Goal: Task Accomplishment & Management: Complete application form

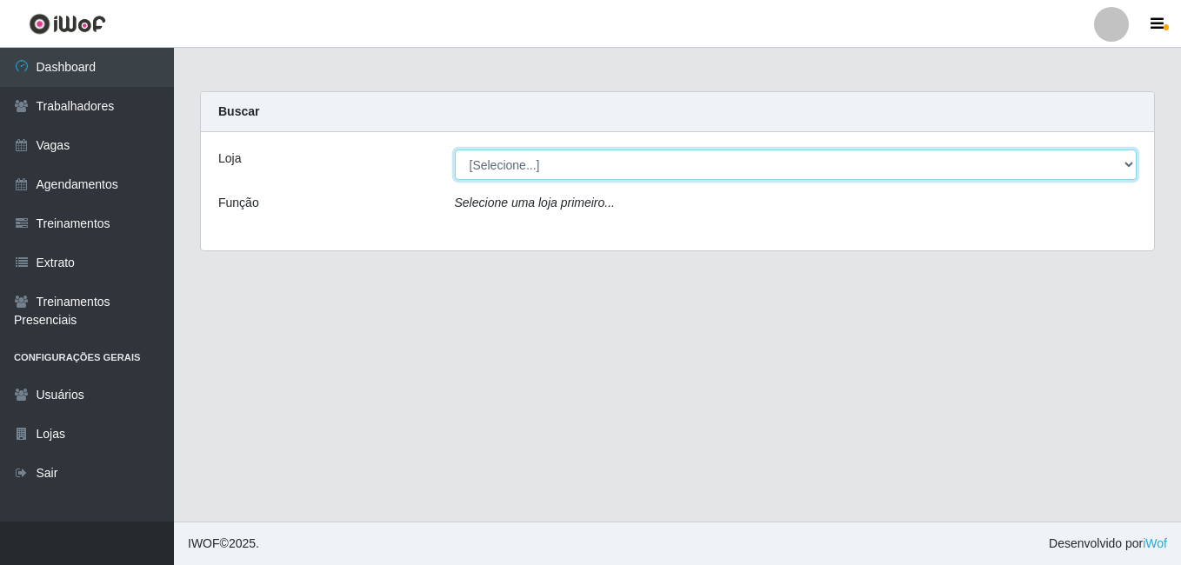
click at [1107, 159] on select "[Selecione...] [PERSON_NAME]" at bounding box center [796, 165] width 683 height 30
select select "430"
click at [455, 150] on select "[Selecione...] [PERSON_NAME]" at bounding box center [796, 165] width 683 height 30
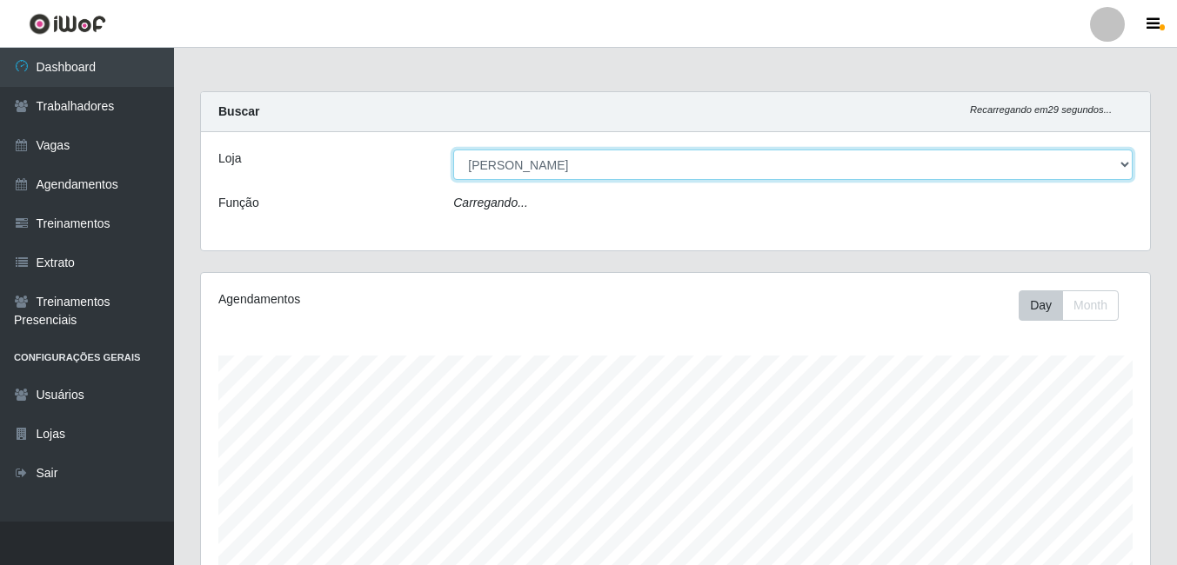
scroll to position [361, 949]
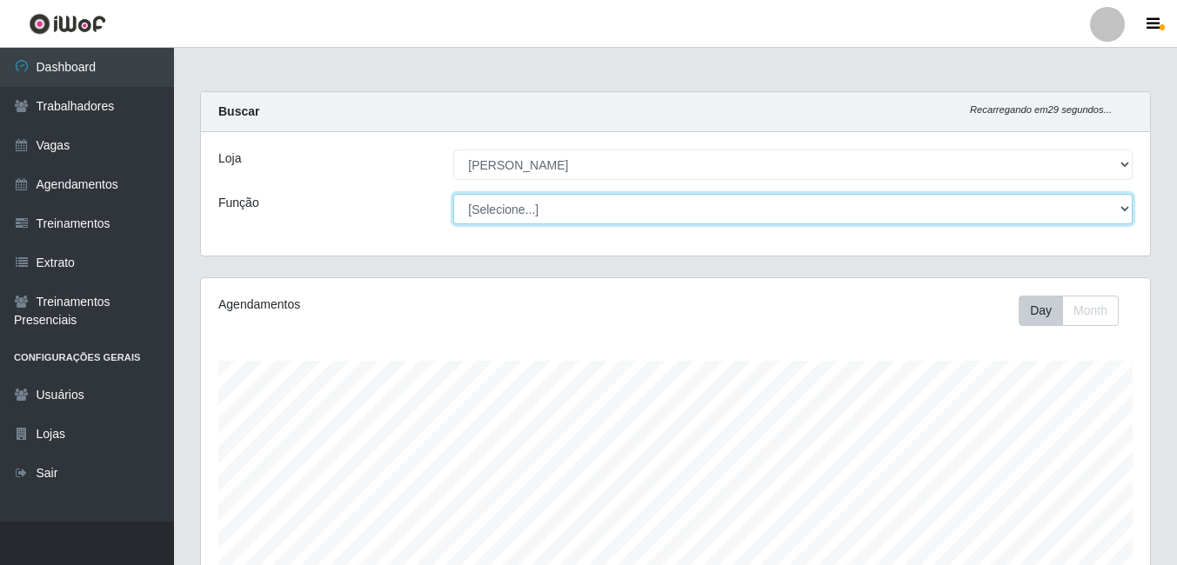
drag, startPoint x: 1073, startPoint y: 206, endPoint x: 1046, endPoint y: 206, distance: 27.0
click at [1073, 206] on select "[Selecione...] Auxiliar de Estacionamento Auxiliar de Estacionamento + Auxiliar…" at bounding box center [792, 209] width 679 height 30
select select "1"
click at [453, 194] on select "[Selecione...] Auxiliar de Estacionamento Auxiliar de Estacionamento + Auxiliar…" at bounding box center [792, 209] width 679 height 30
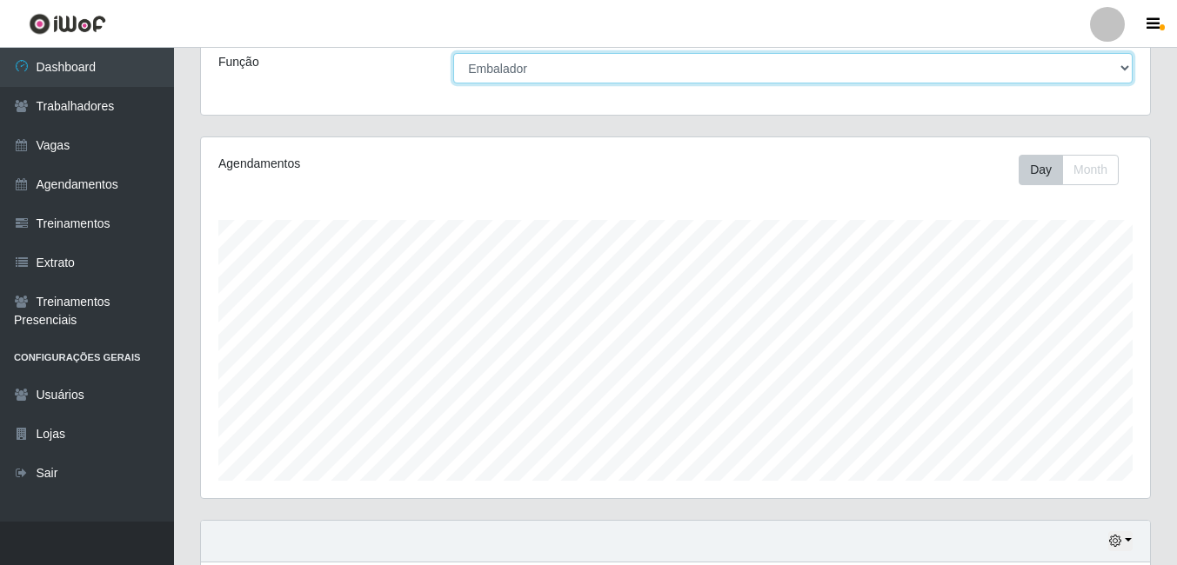
scroll to position [0, 0]
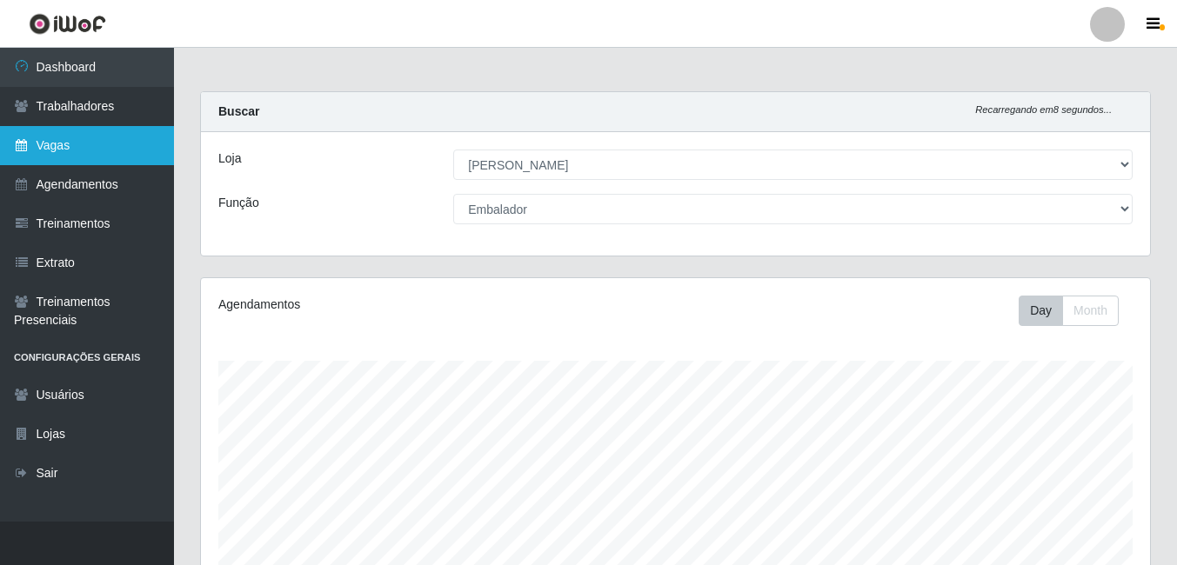
click at [64, 144] on link "Vagas" at bounding box center [87, 145] width 174 height 39
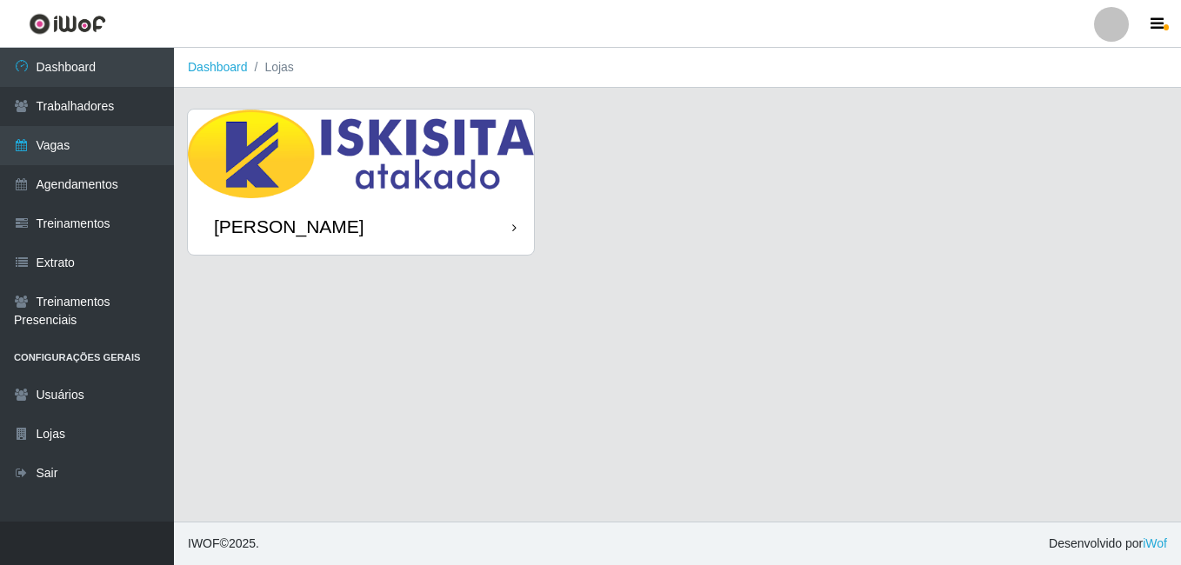
click at [336, 211] on div "[PERSON_NAME]" at bounding box center [361, 226] width 346 height 57
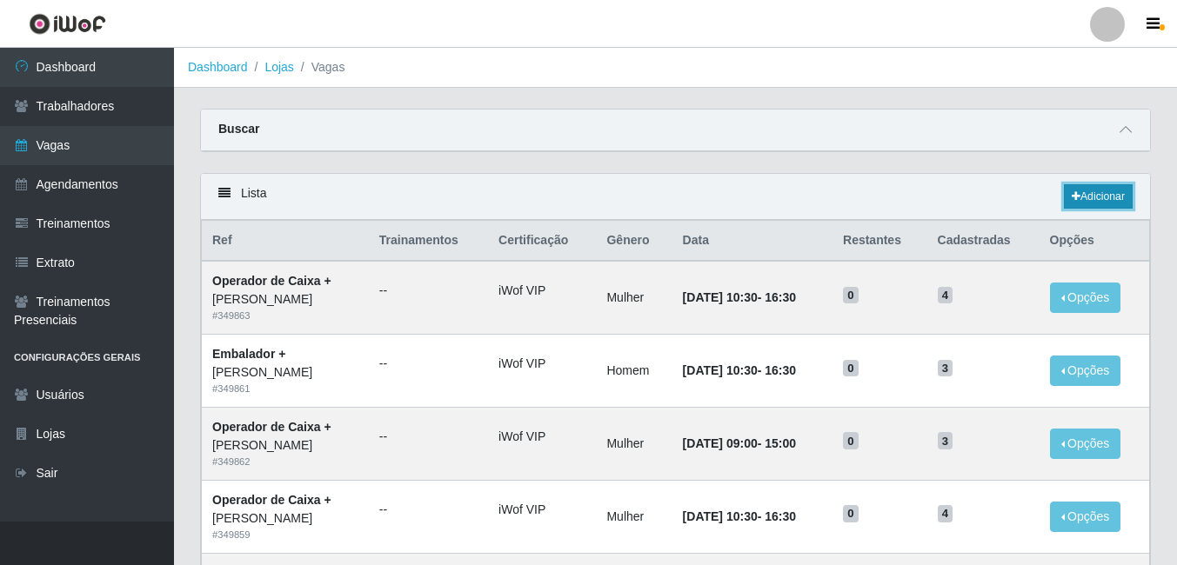
click at [1091, 191] on link "Adicionar" at bounding box center [1098, 196] width 69 height 24
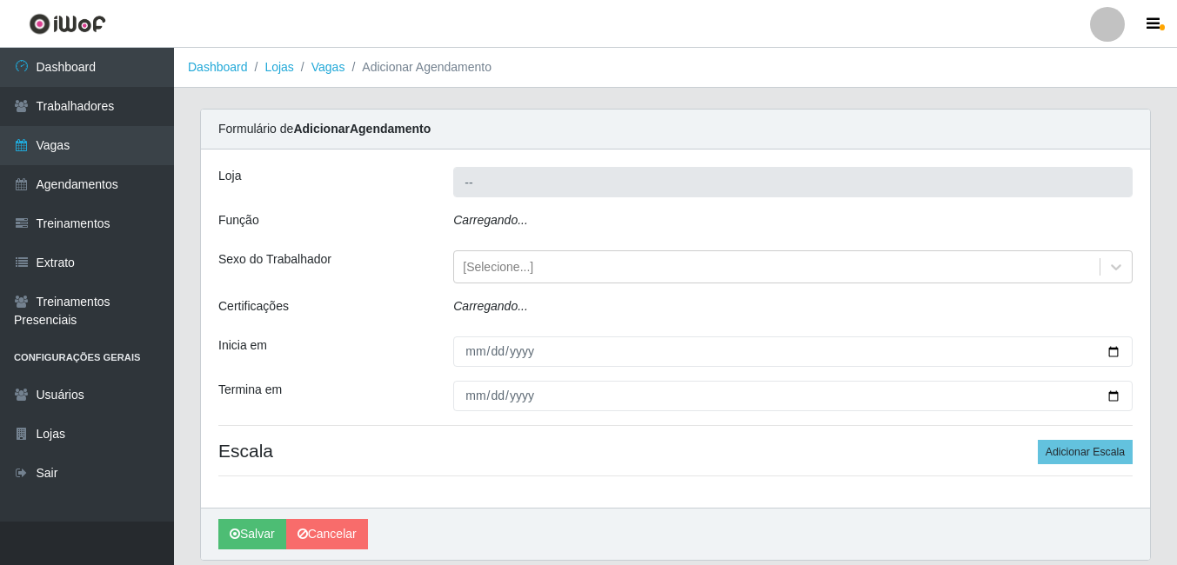
type input "[PERSON_NAME]"
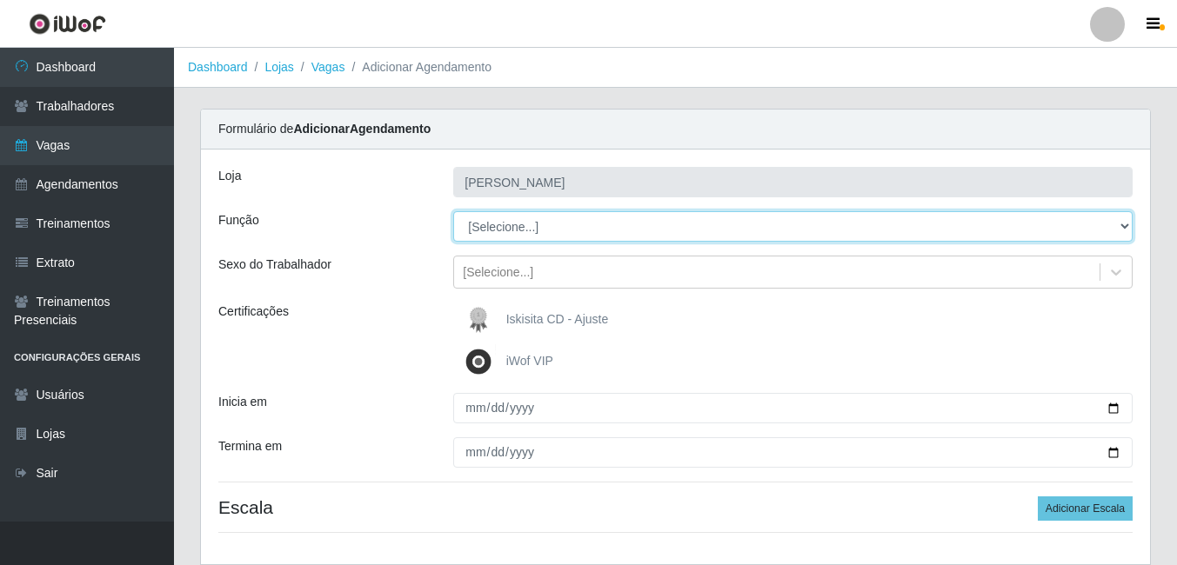
click at [619, 231] on select "[Selecione...] Auxiliar de Estacionamento Auxiliar de Estacionamento + Auxiliar…" at bounding box center [792, 226] width 679 height 30
select select "1"
click at [453, 211] on select "[Selecione...] Auxiliar de Estacionamento Auxiliar de Estacionamento + Auxiliar…" at bounding box center [792, 226] width 679 height 30
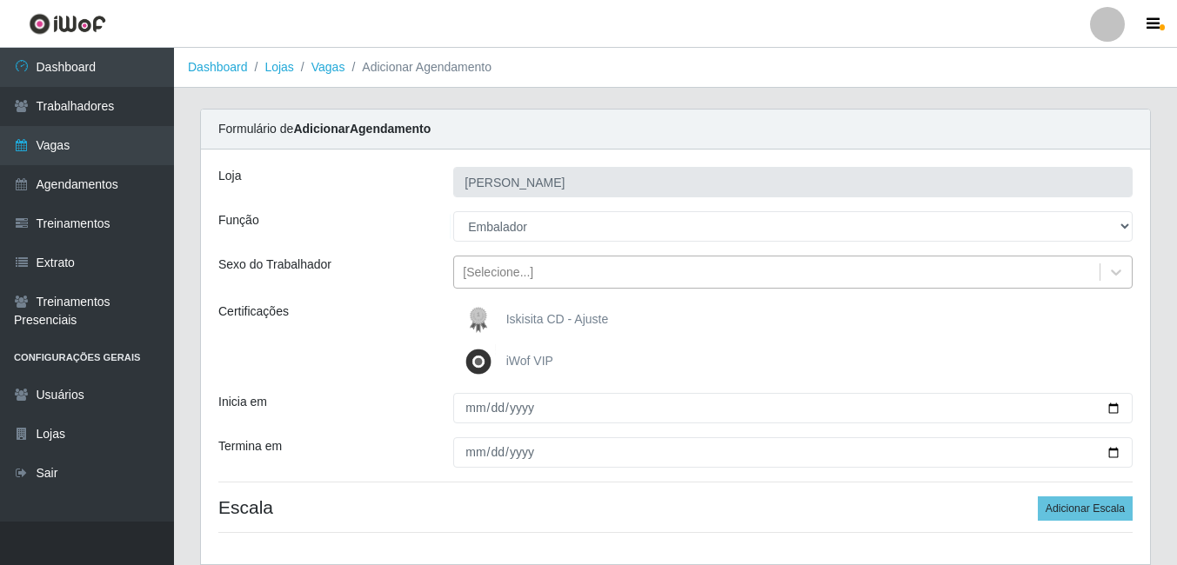
click at [526, 267] on div "[Selecione...]" at bounding box center [498, 273] width 70 height 18
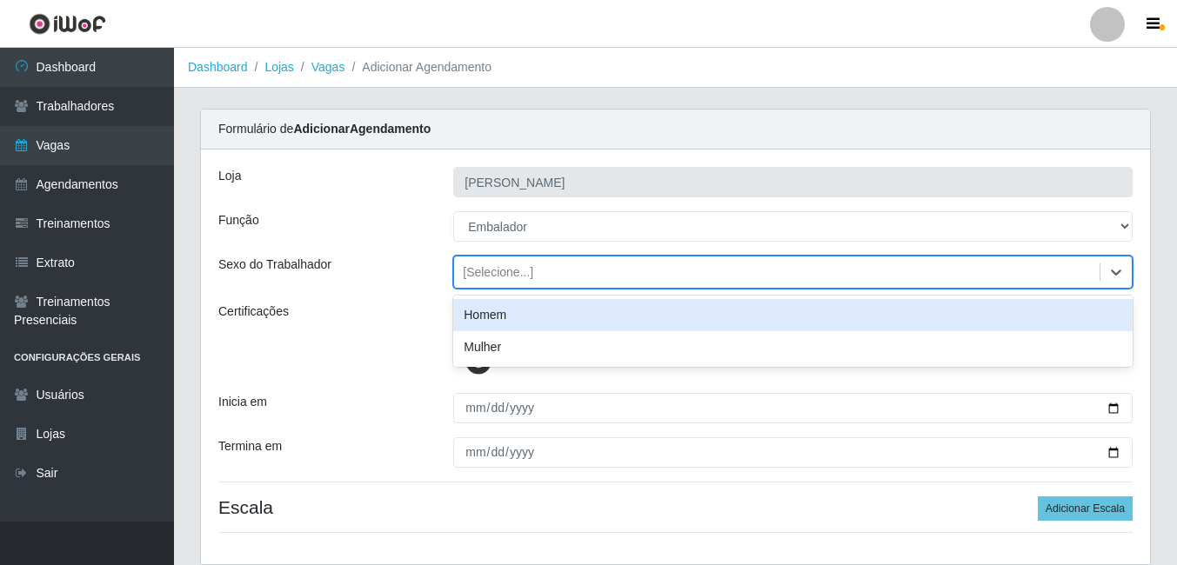
click at [518, 319] on div "Homem" at bounding box center [792, 315] width 679 height 32
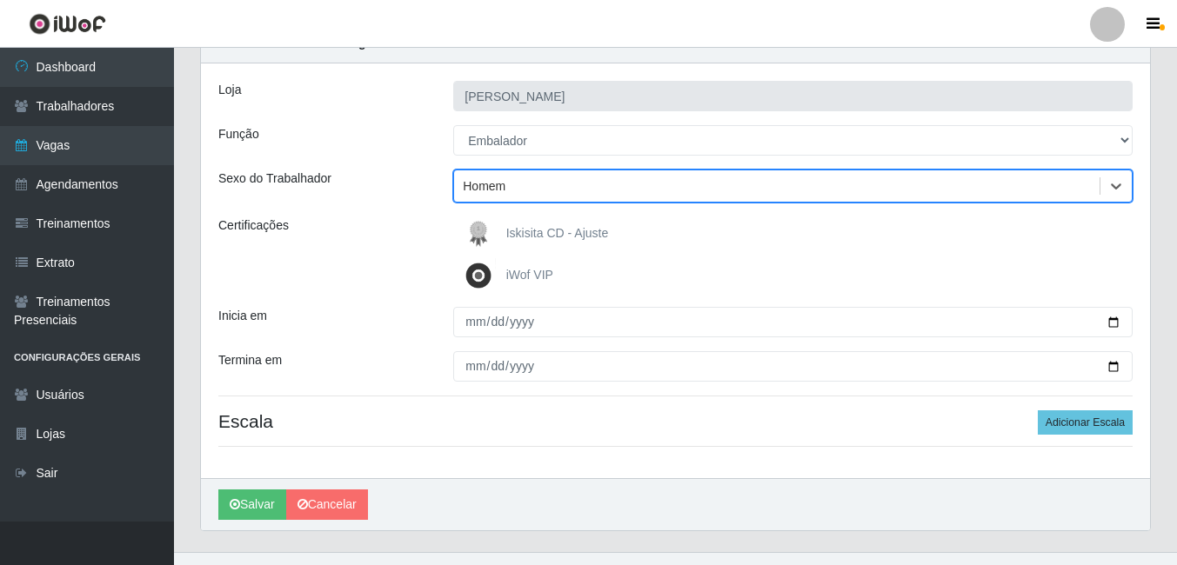
scroll to position [87, 0]
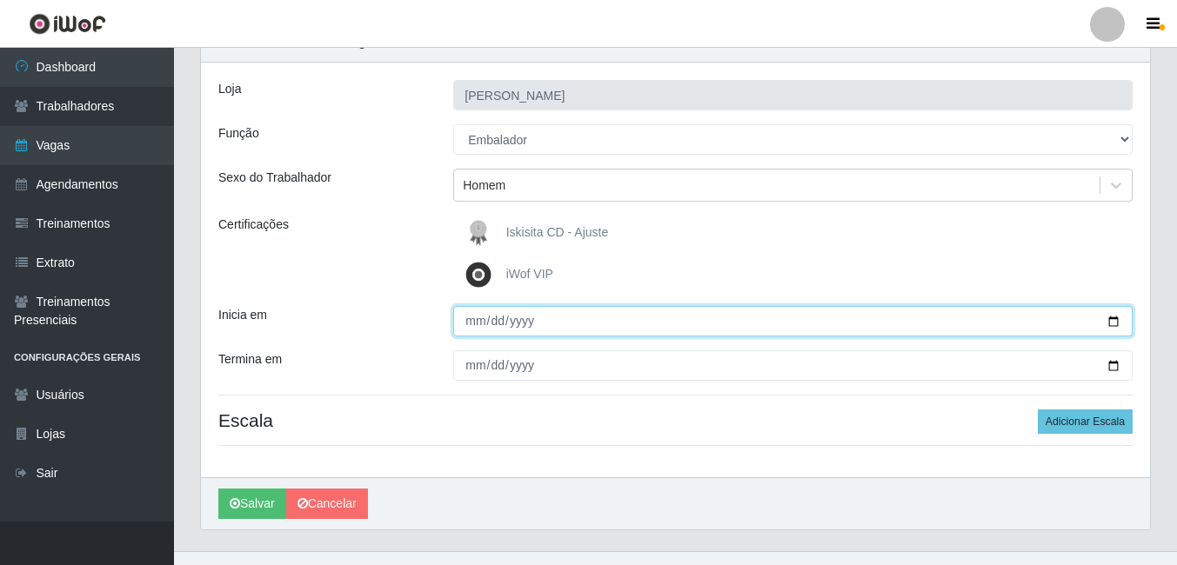
click at [475, 318] on input "Inicia em" at bounding box center [792, 321] width 679 height 30
type input "2024-10-16"
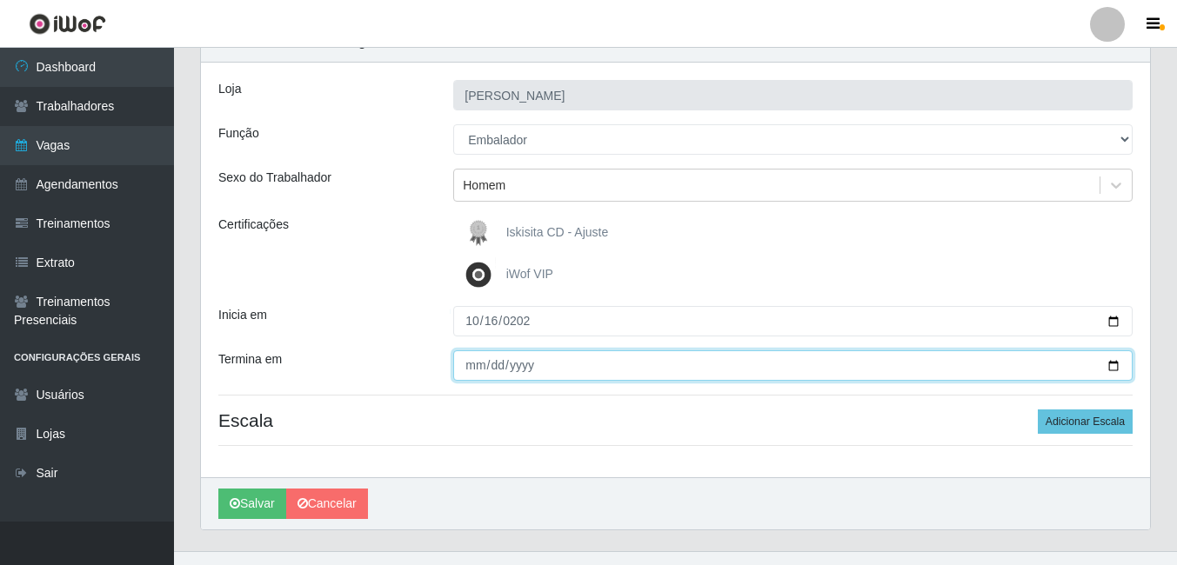
click at [501, 368] on input "Termina em" at bounding box center [792, 366] width 679 height 30
click at [475, 365] on input "Termina em" at bounding box center [792, 366] width 679 height 30
type input "2024-10-16"
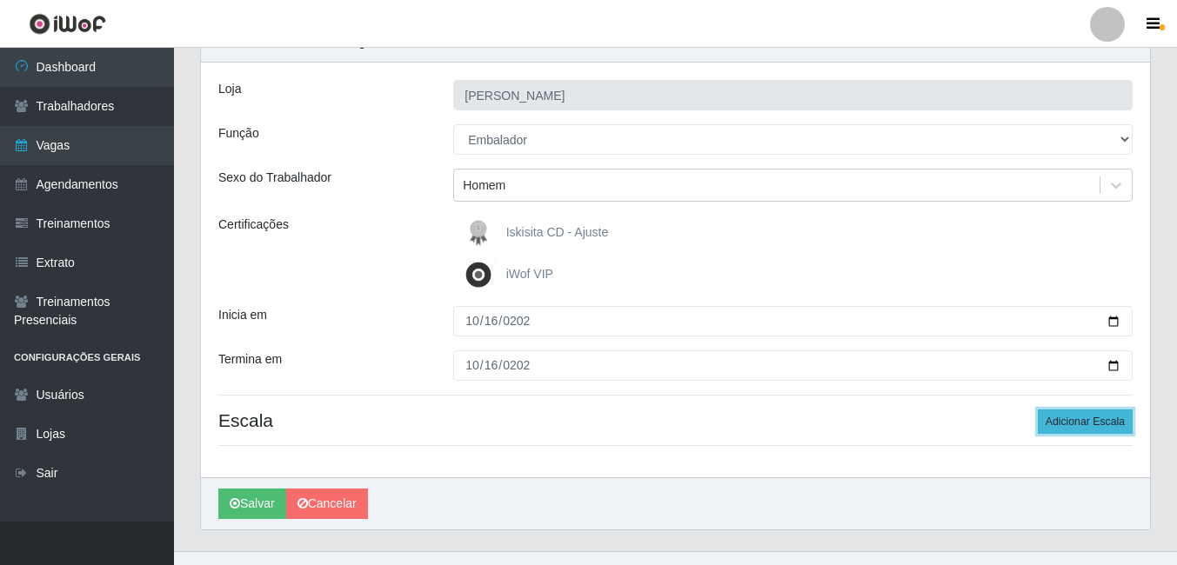
click at [1087, 424] on button "Adicionar Escala" at bounding box center [1085, 422] width 95 height 24
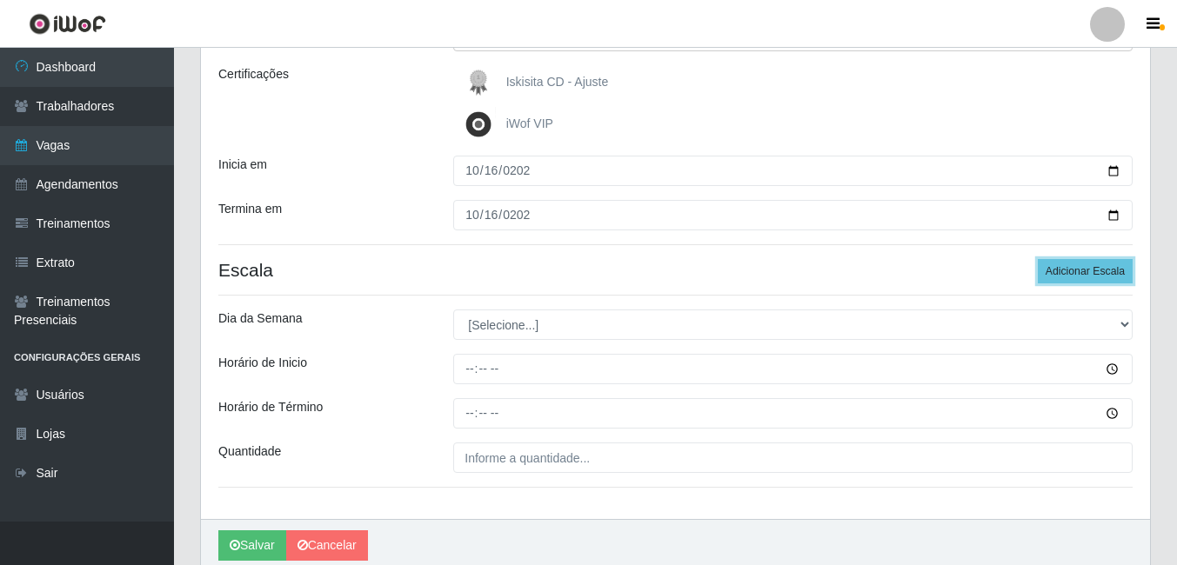
scroll to position [261, 0]
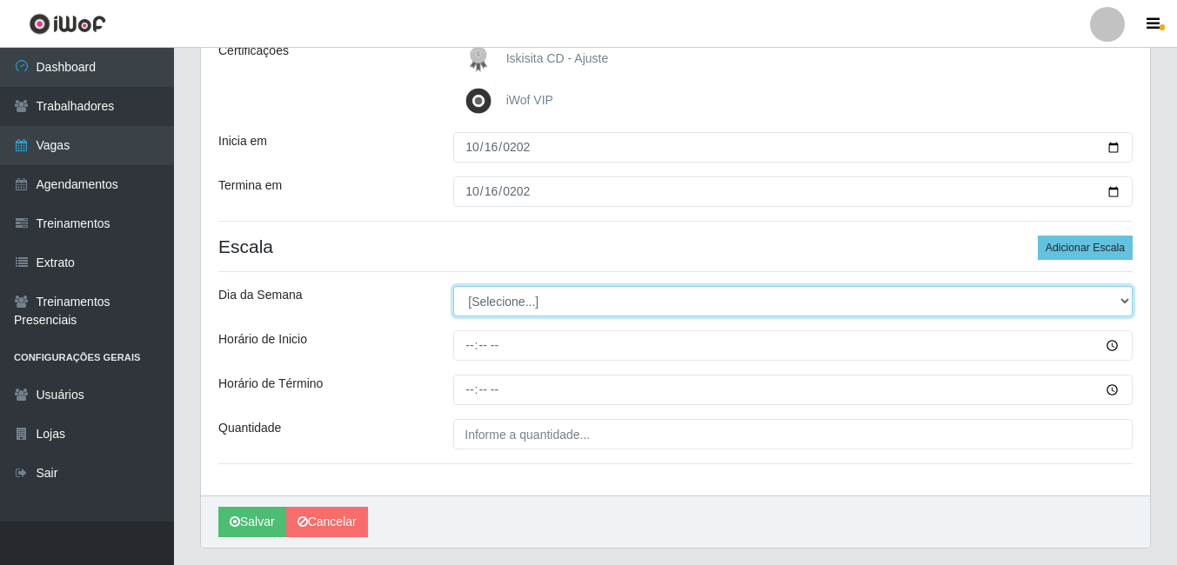
click at [522, 308] on select "[Selecione...] Segunda Terça Quarta Quinta Sexta Sábado Domingo" at bounding box center [792, 301] width 679 height 30
select select "4"
click at [453, 286] on select "[Selecione...] Segunda Terça Quarta Quinta Sexta Sábado Domingo" at bounding box center [792, 301] width 679 height 30
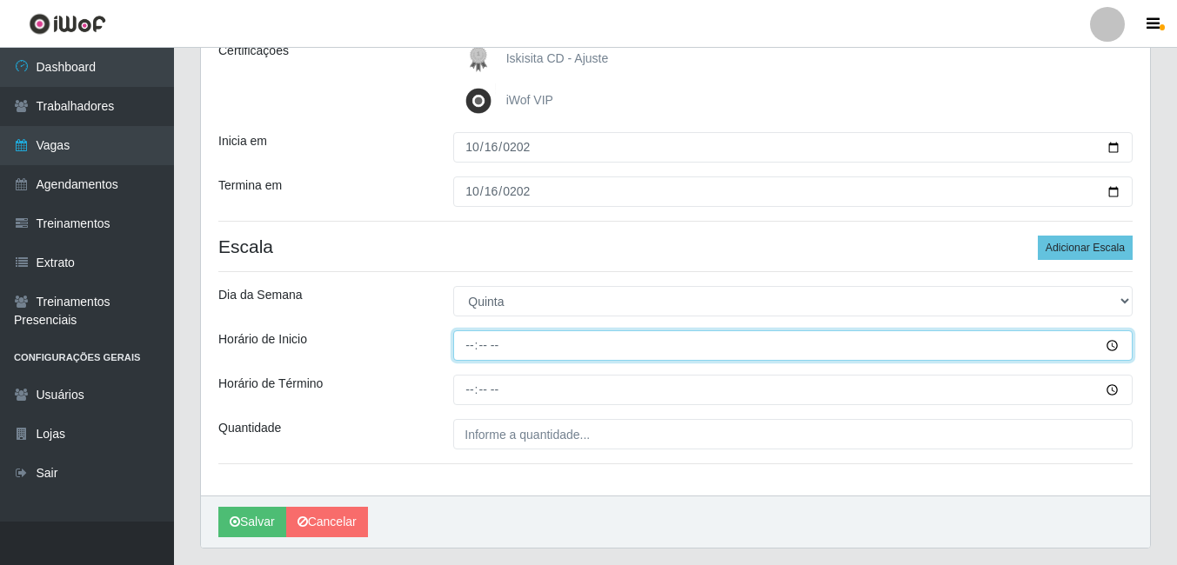
click at [490, 346] on input "Horário de Inicio" at bounding box center [792, 346] width 679 height 30
click at [468, 347] on input "Horário de Inicio" at bounding box center [792, 346] width 679 height 30
type input "11:00"
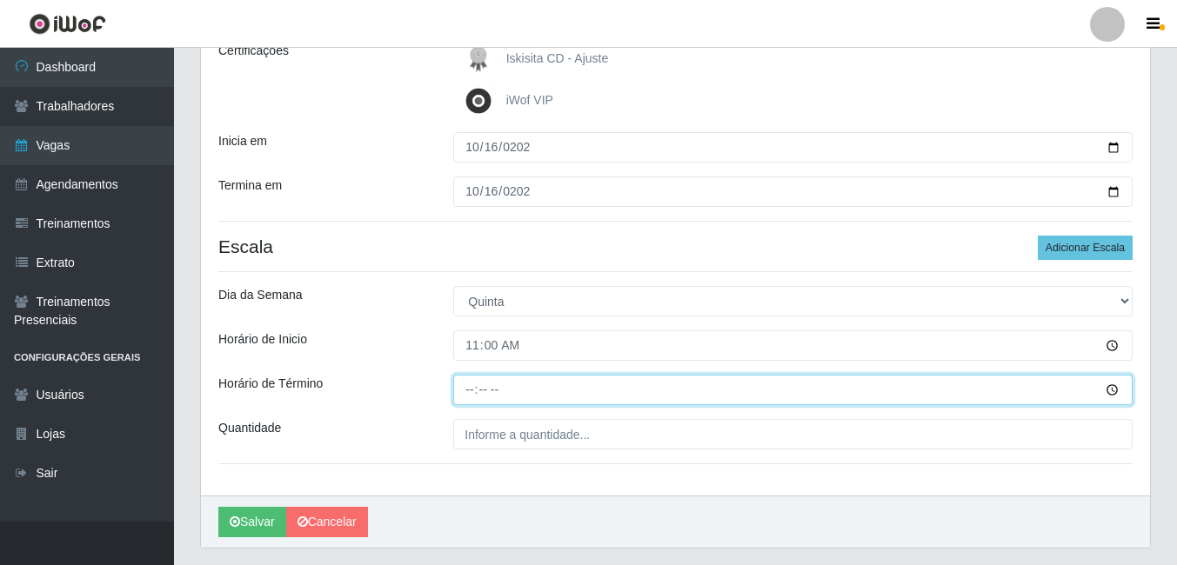
click at [471, 390] on input "Horário de Término" at bounding box center [792, 390] width 679 height 30
type input "17:00"
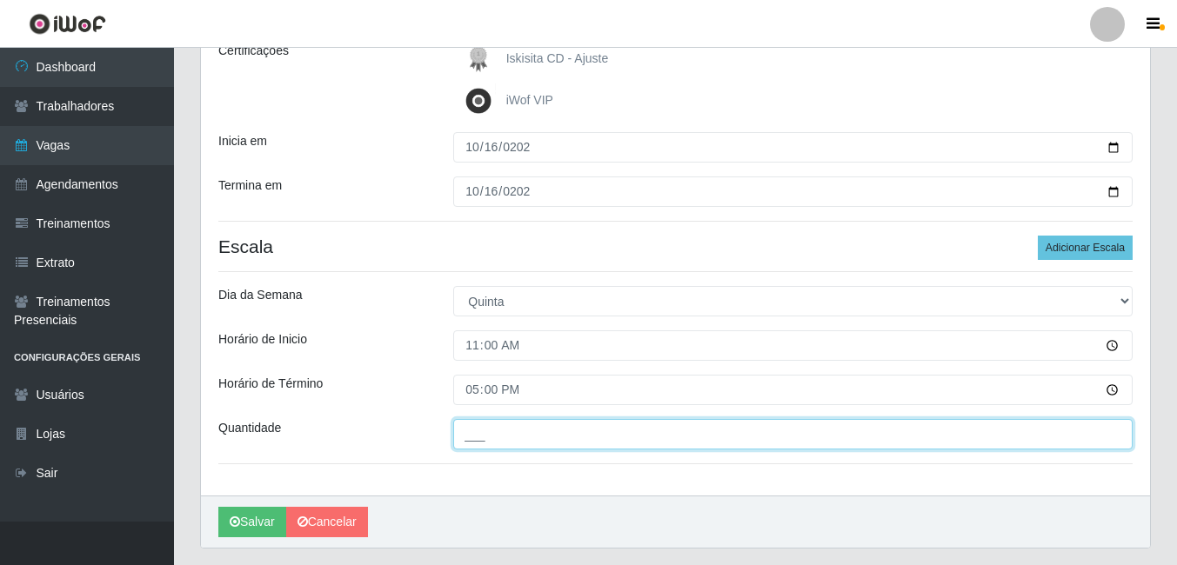
click at [545, 438] on input "___" at bounding box center [792, 434] width 679 height 30
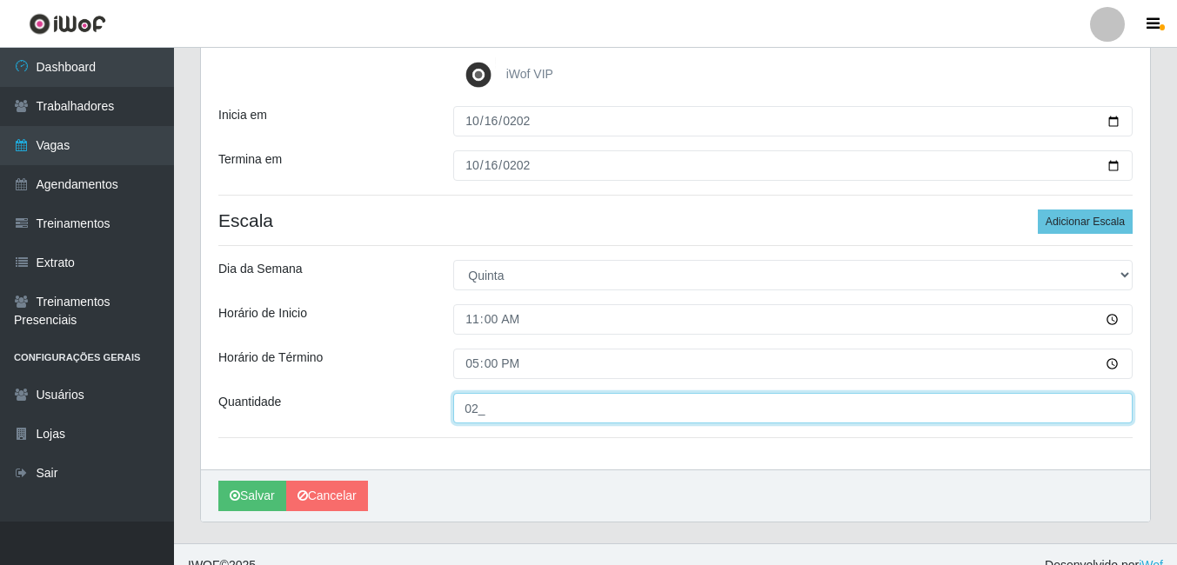
scroll to position [309, 0]
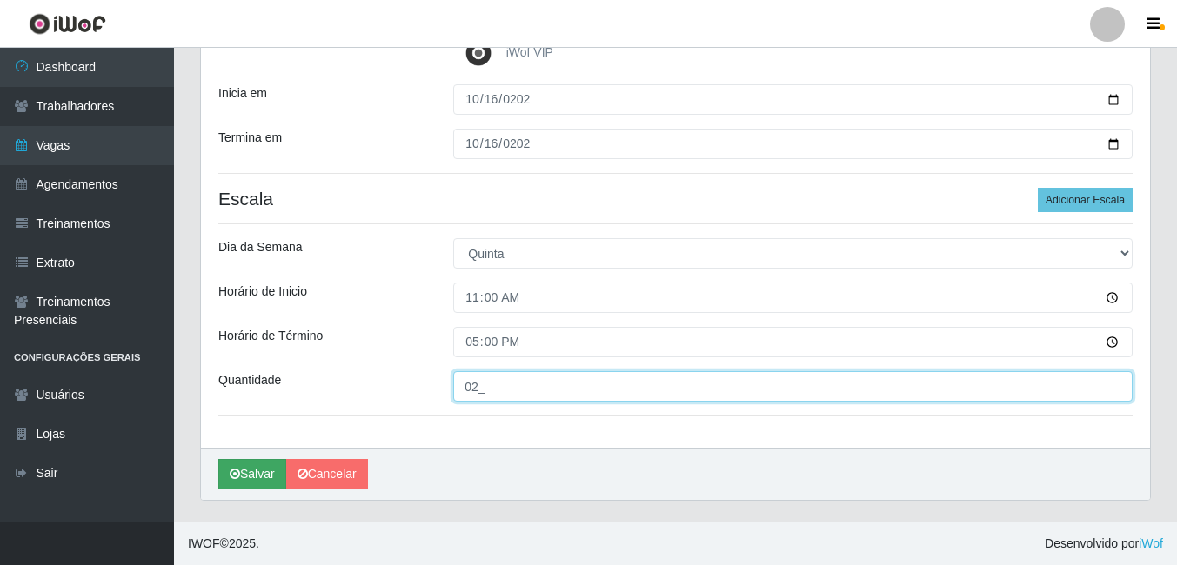
type input "02_"
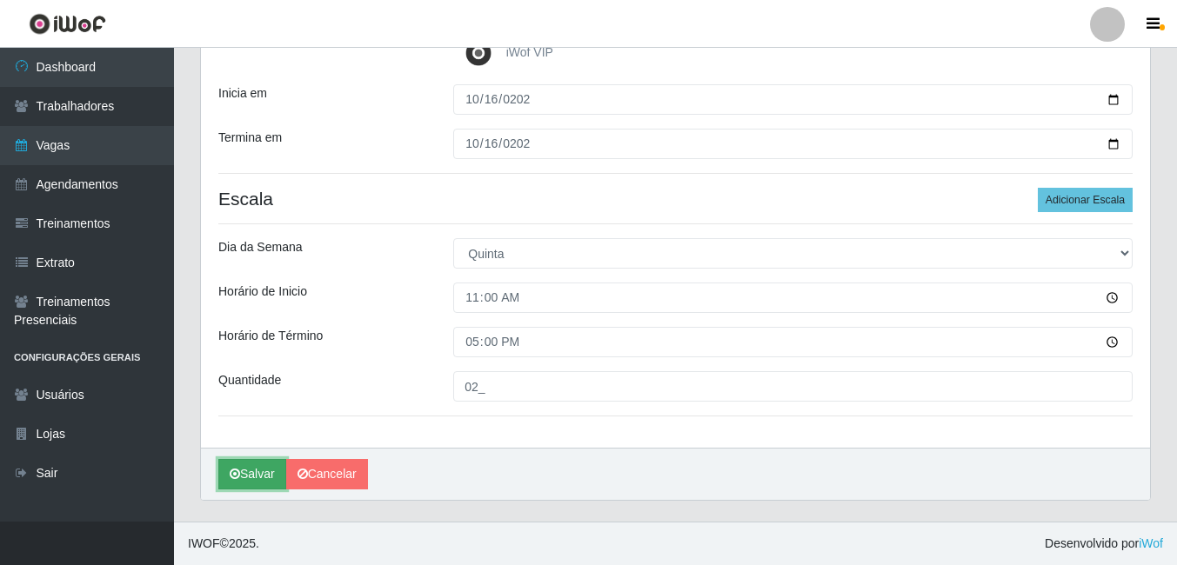
click at [252, 469] on button "Salvar" at bounding box center [252, 474] width 68 height 30
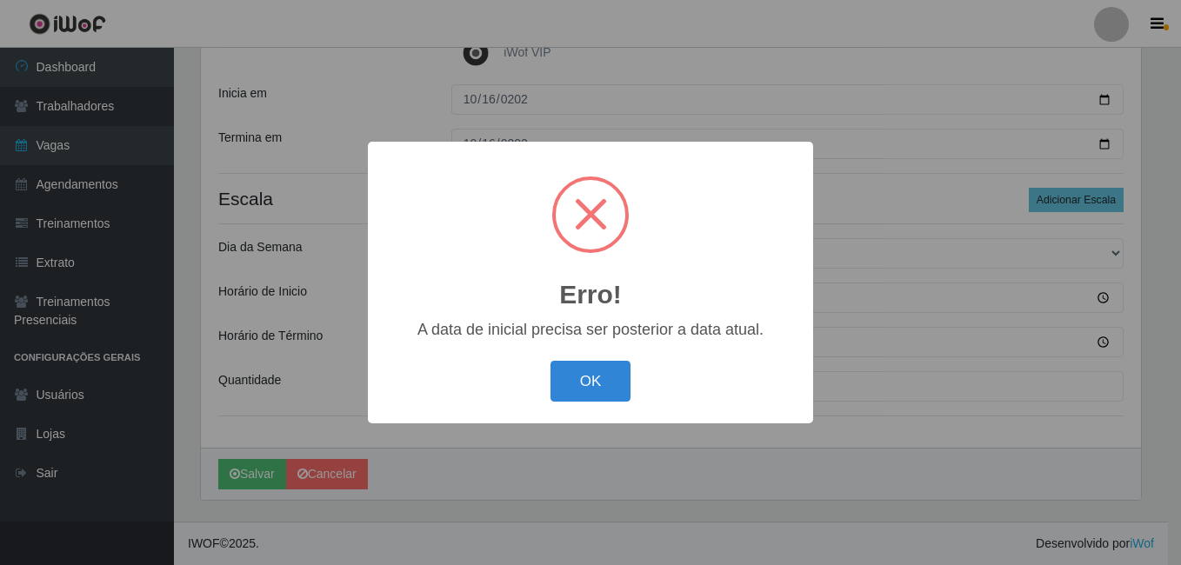
click at [429, 380] on div "OK Cancel" at bounding box center [590, 382] width 411 height 50
click at [588, 374] on button "OK" at bounding box center [591, 381] width 81 height 41
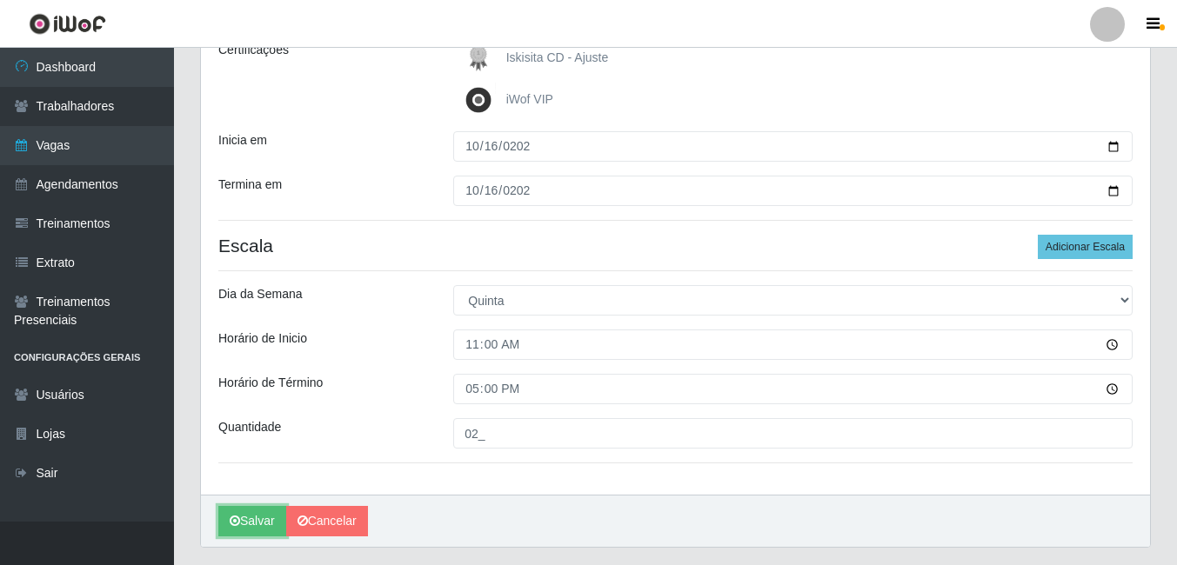
scroll to position [222, 0]
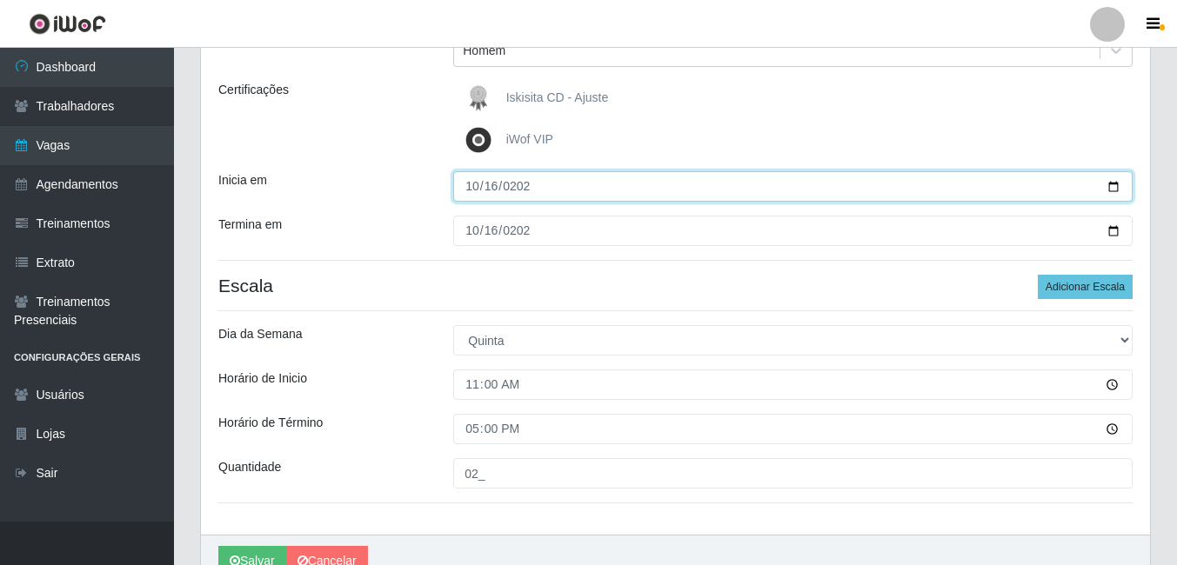
click at [1117, 186] on input "2024-10-16" at bounding box center [792, 186] width 679 height 30
click at [758, 198] on input "2024-10-16" at bounding box center [792, 186] width 679 height 30
type input "2025-10-16"
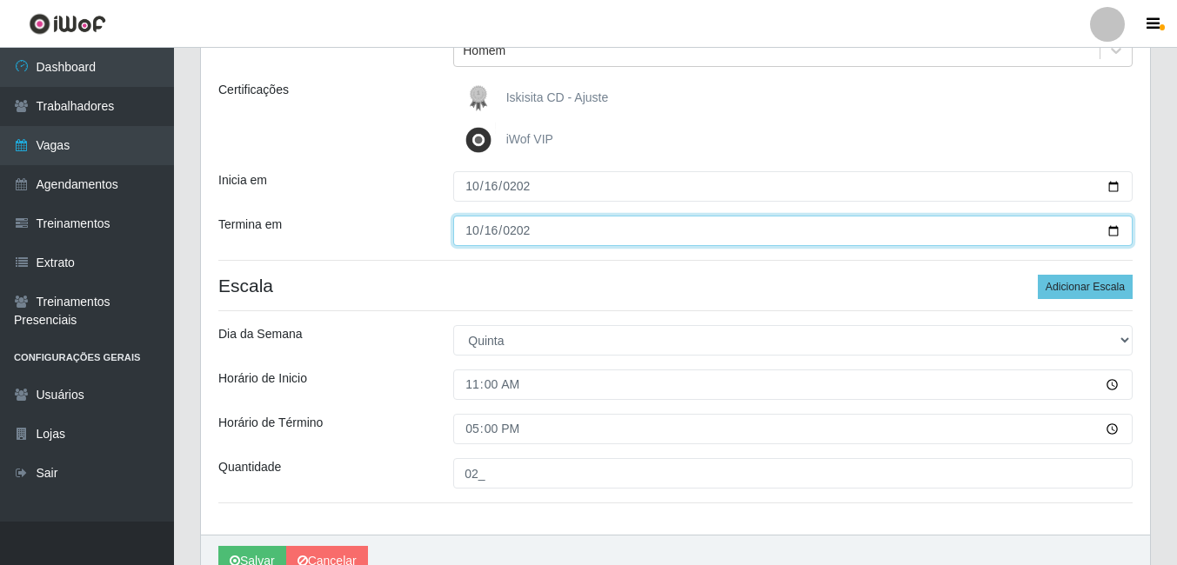
type input "2025-10-16"
click at [218, 546] on button "Salvar" at bounding box center [252, 561] width 68 height 30
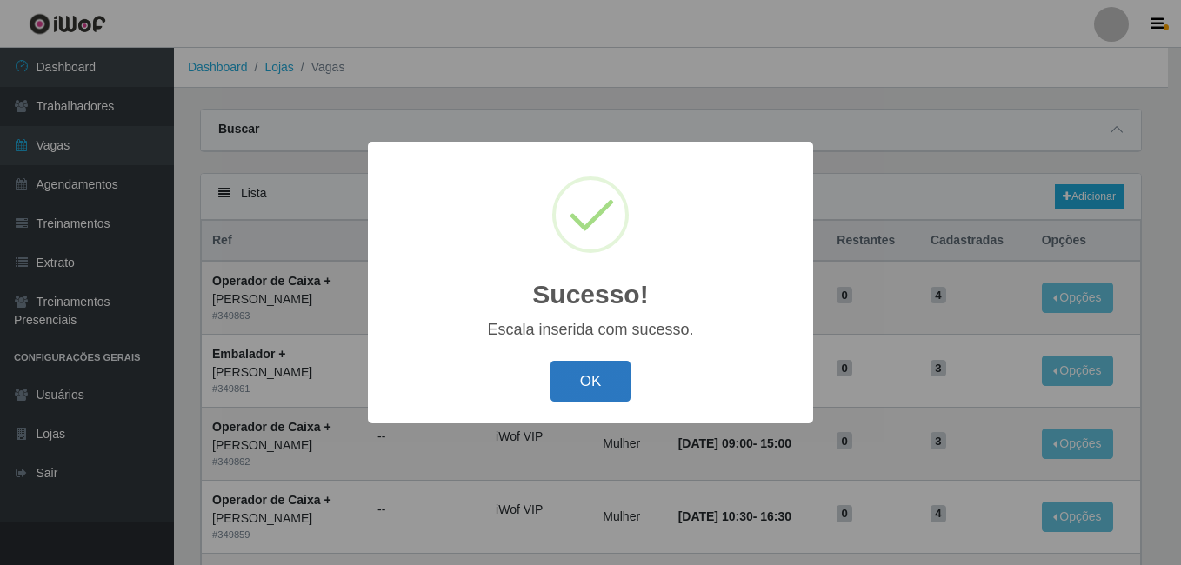
click at [577, 376] on button "OK" at bounding box center [591, 381] width 81 height 41
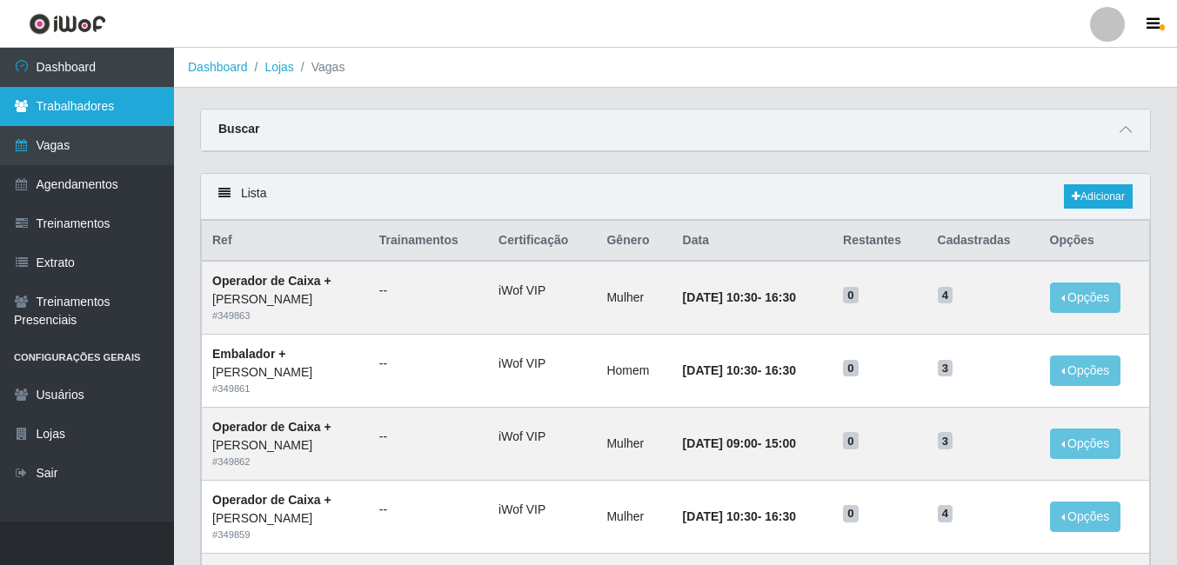
click at [84, 95] on link "Trabalhadores" at bounding box center [87, 106] width 174 height 39
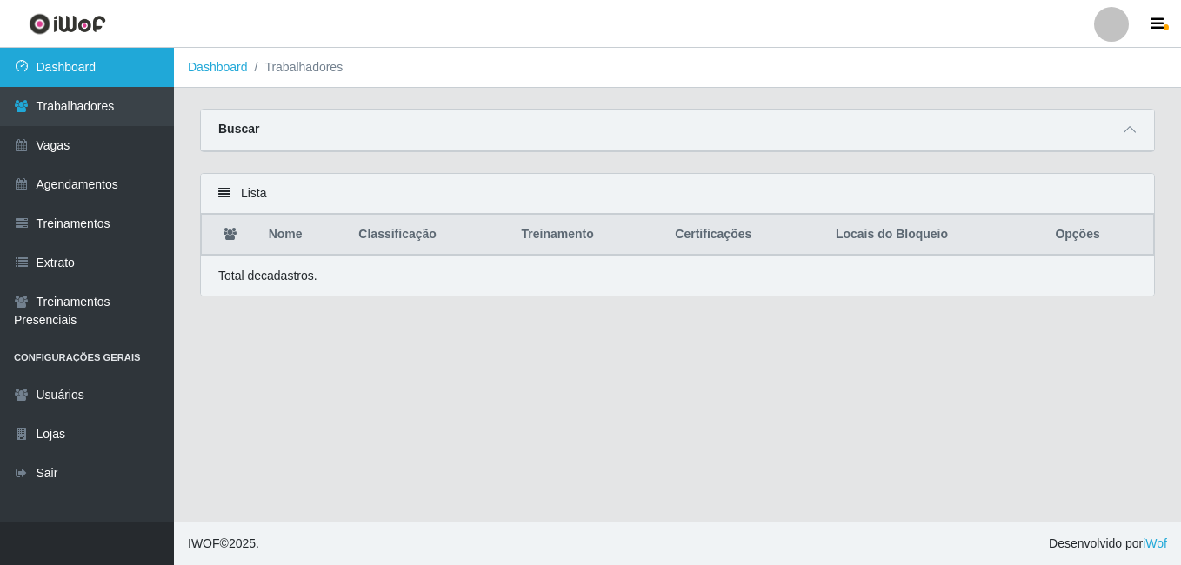
click at [62, 62] on link "Dashboard" at bounding box center [87, 67] width 174 height 39
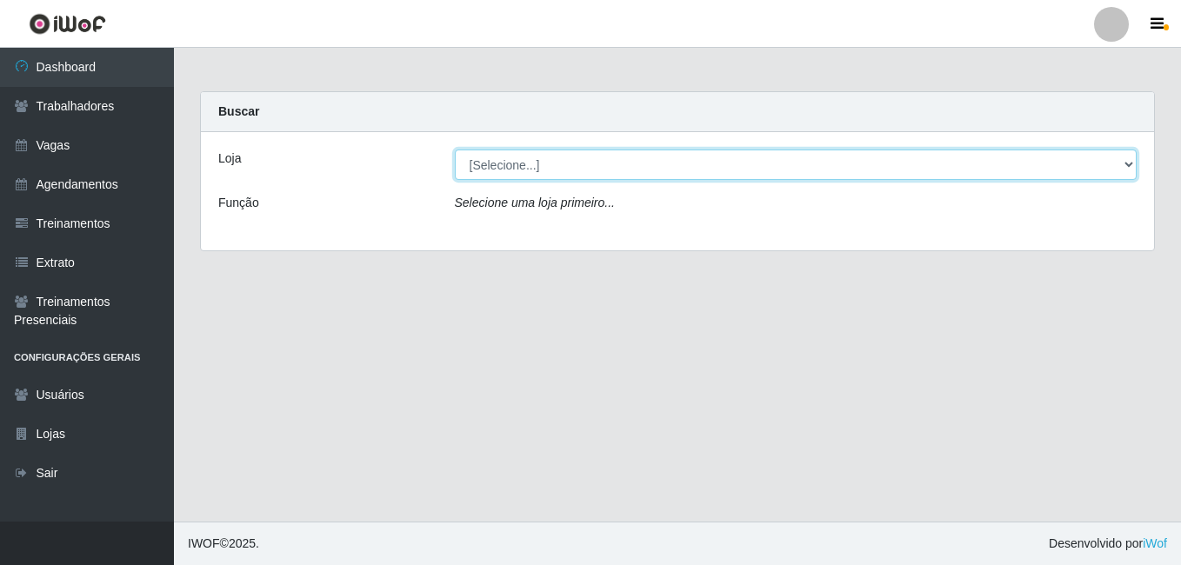
click at [604, 169] on select "[Selecione...] [PERSON_NAME]" at bounding box center [796, 165] width 683 height 30
select select "430"
click at [455, 150] on select "[Selecione...] [PERSON_NAME]" at bounding box center [796, 165] width 683 height 30
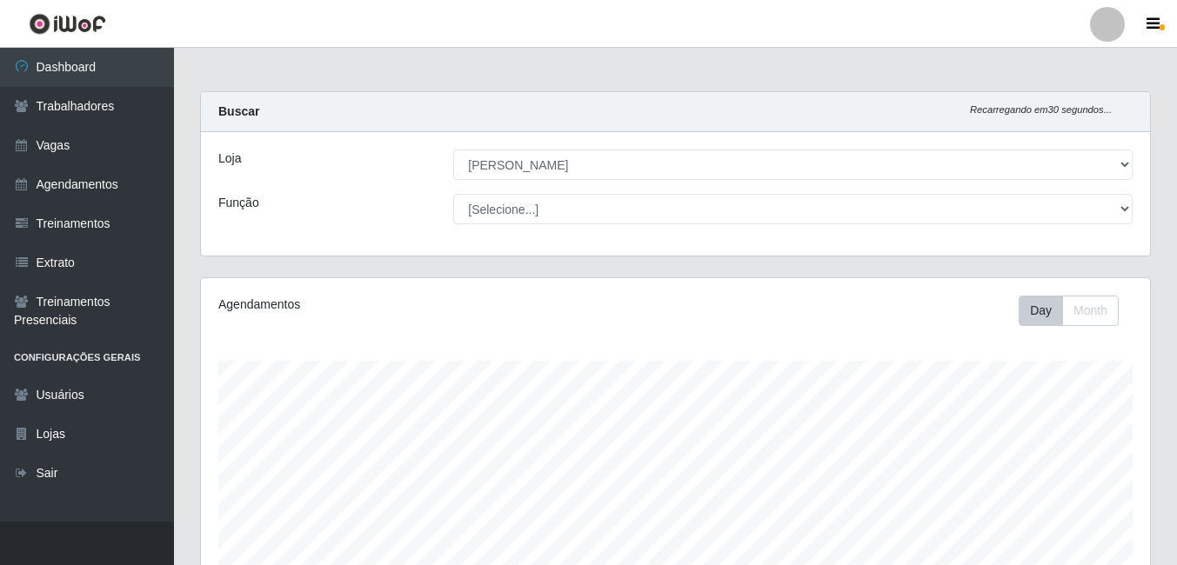
scroll to position [361, 949]
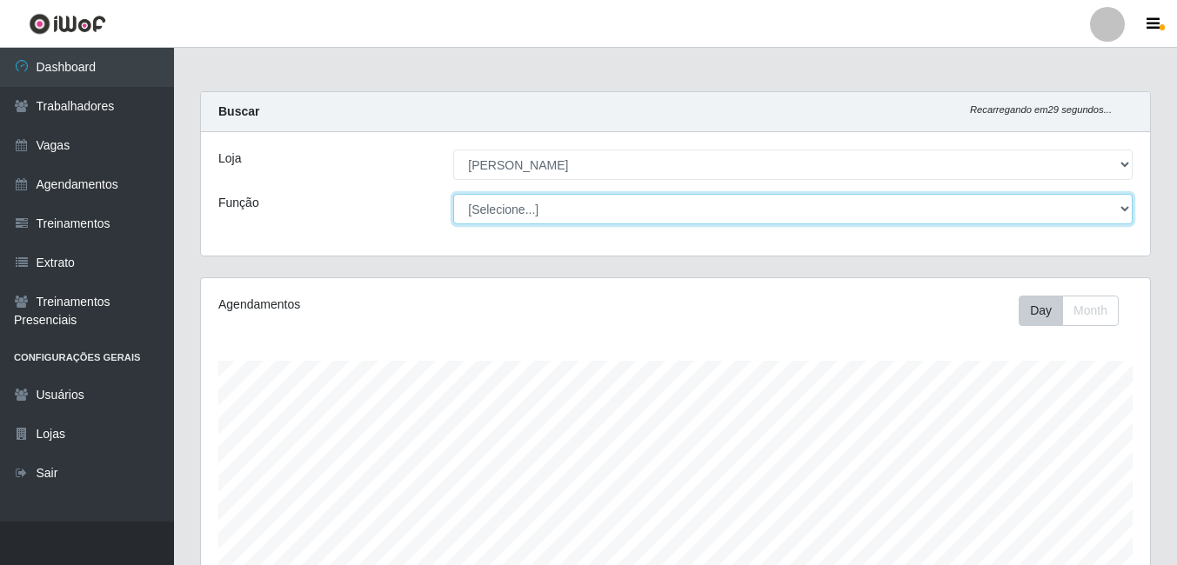
click at [605, 202] on select "[Selecione...] Auxiliar de Estacionamento Auxiliar de Estacionamento + Auxiliar…" at bounding box center [792, 209] width 679 height 30
select select "1"
click at [453, 194] on select "[Selecione...] Auxiliar de Estacionamento Auxiliar de Estacionamento + Auxiliar…" at bounding box center [792, 209] width 679 height 30
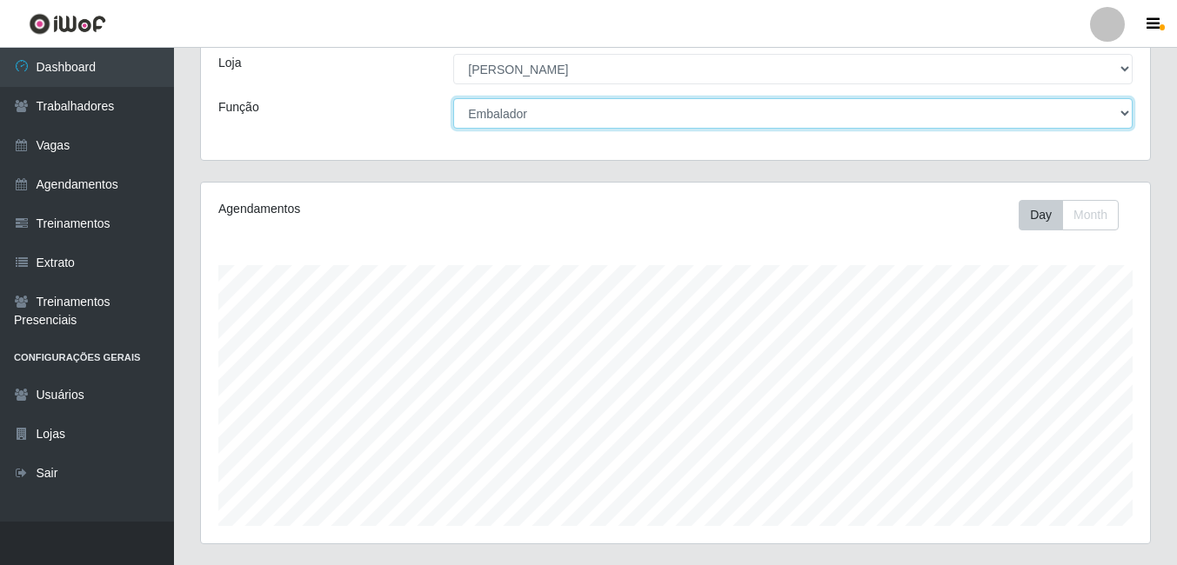
scroll to position [280, 0]
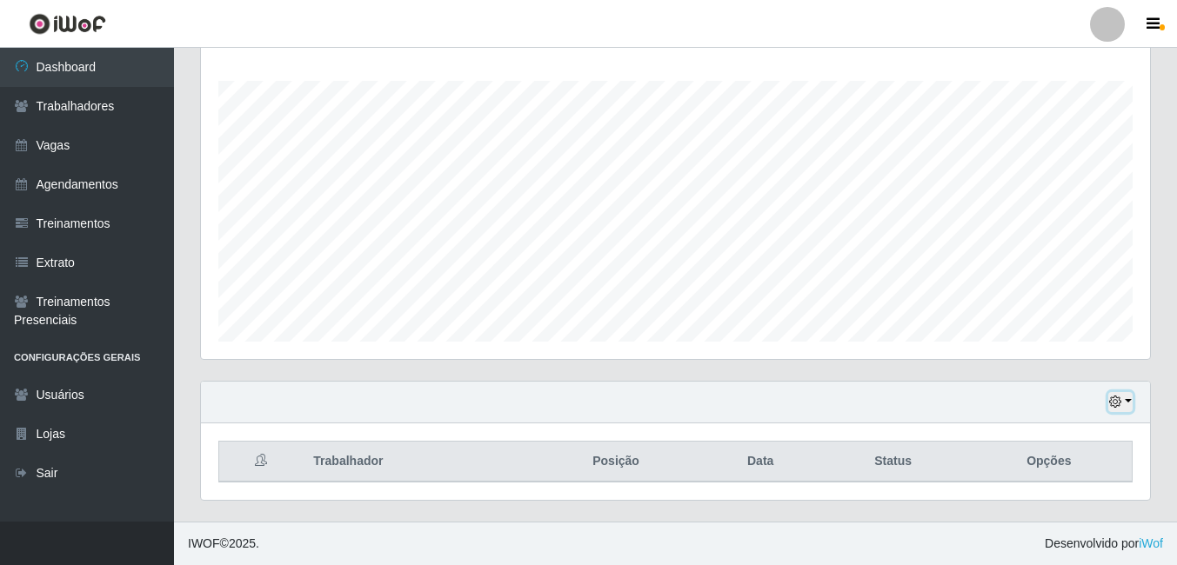
click at [1123, 400] on button "button" at bounding box center [1120, 402] width 24 height 20
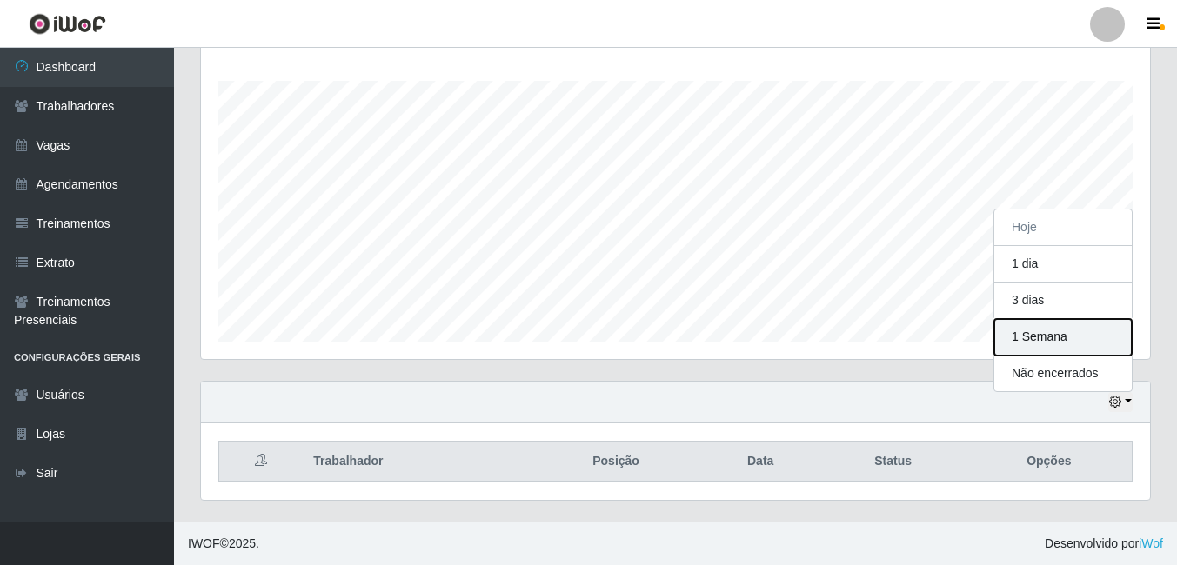
click at [1067, 339] on button "1 Semana" at bounding box center [1062, 337] width 137 height 37
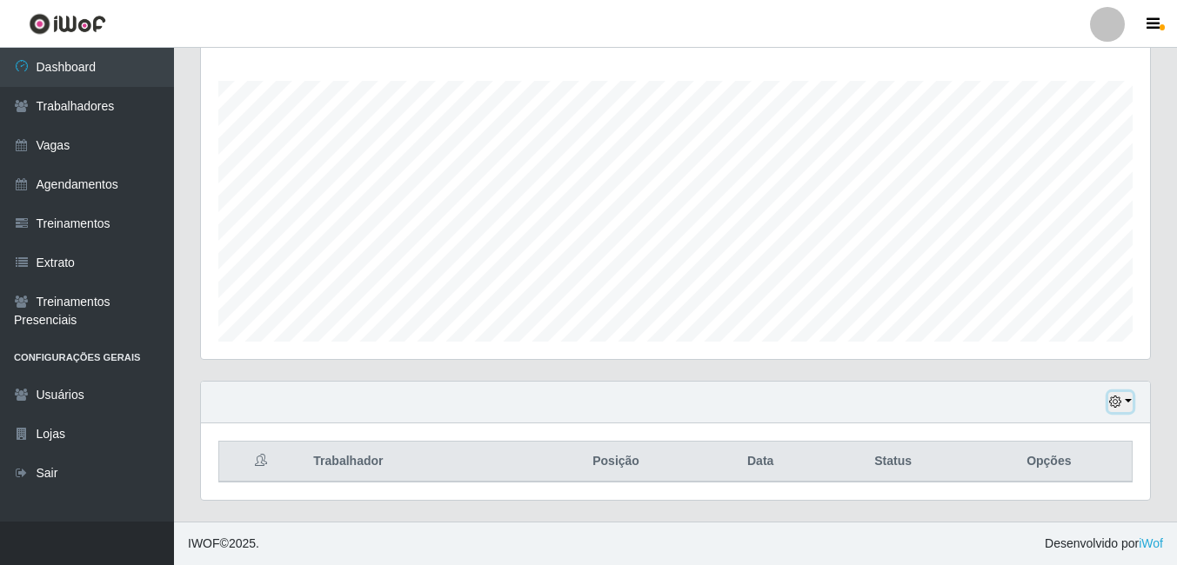
click at [1118, 399] on icon "button" at bounding box center [1115, 402] width 12 height 12
click at [883, 384] on div "Hoje 1 dia 3 dias 1 Semana Não encerrados" at bounding box center [675, 403] width 949 height 42
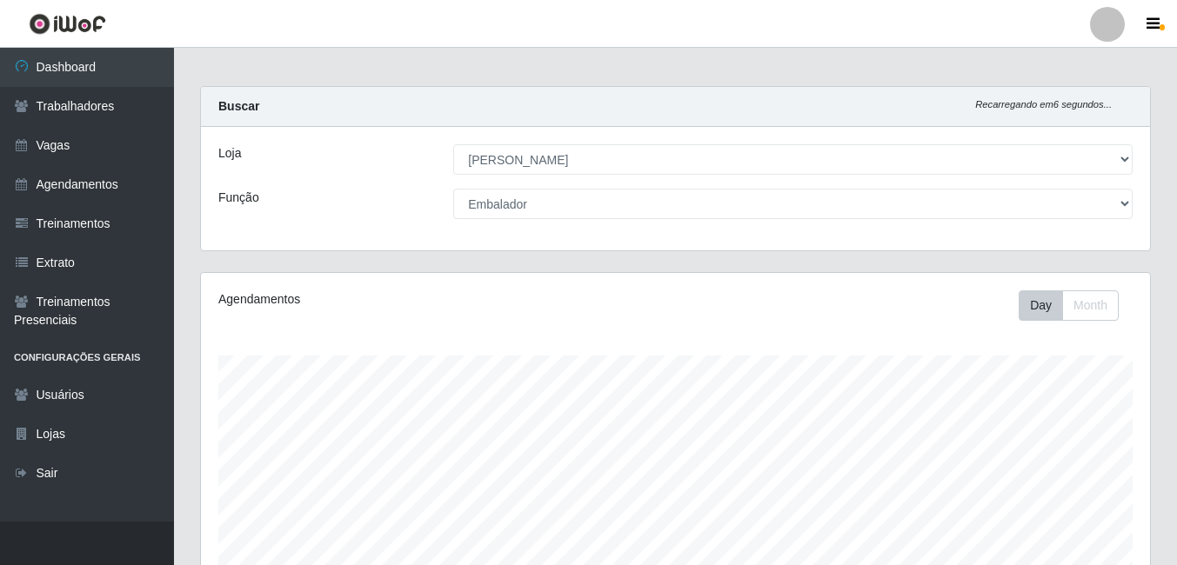
scroll to position [0, 0]
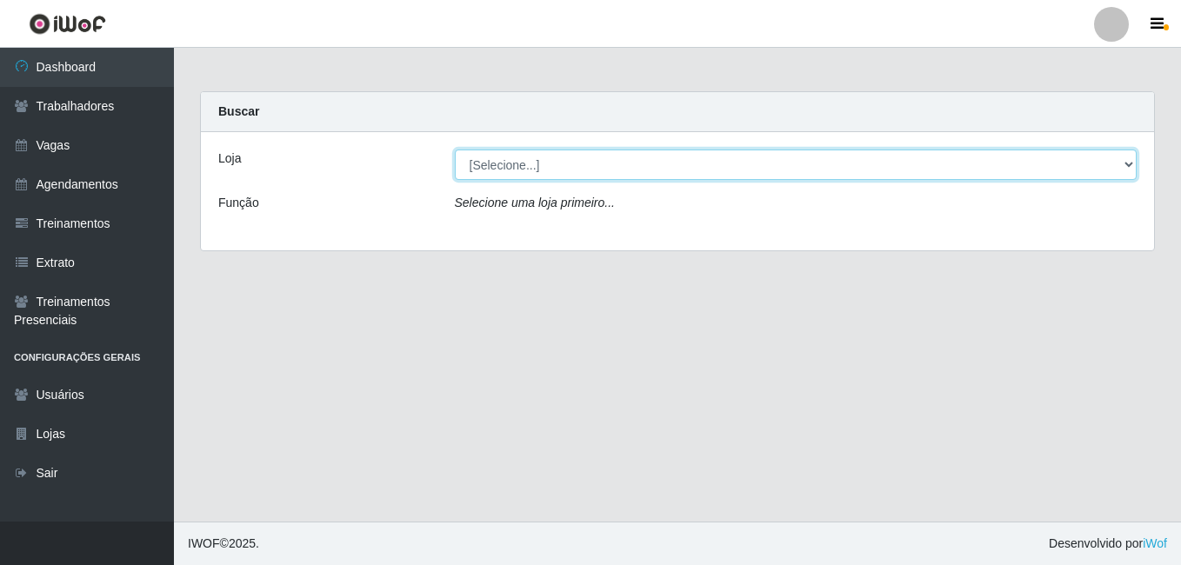
click at [1119, 160] on select "[Selecione...] [PERSON_NAME]" at bounding box center [796, 165] width 683 height 30
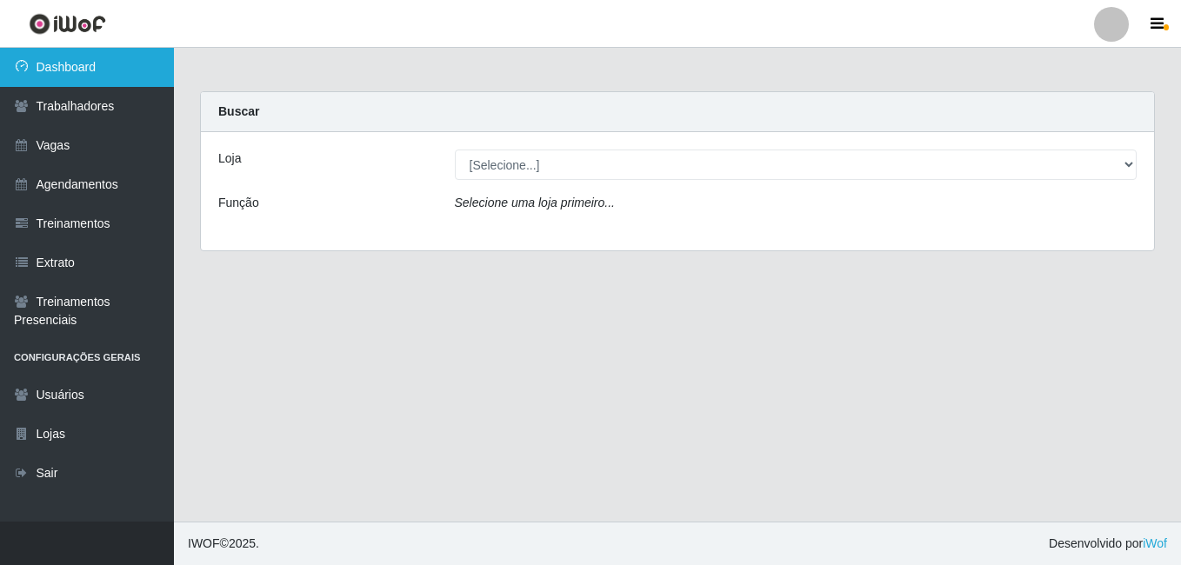
click at [72, 68] on link "Dashboard" at bounding box center [87, 67] width 174 height 39
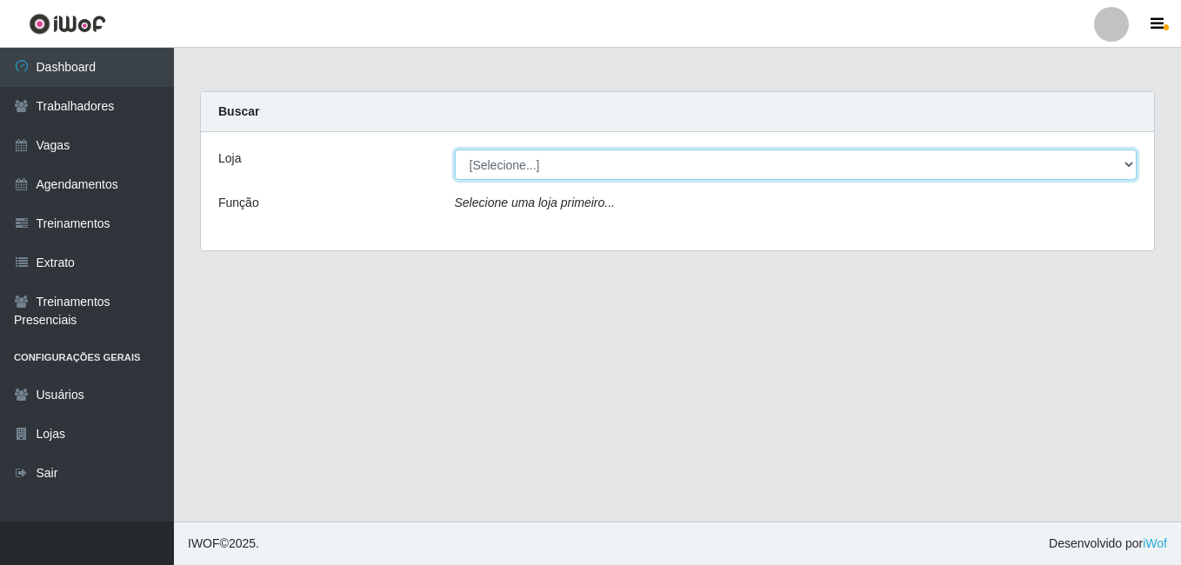
click at [546, 163] on select "[Selecione...] [PERSON_NAME]" at bounding box center [796, 165] width 683 height 30
select select "430"
click at [455, 150] on select "[Selecione...] [PERSON_NAME]" at bounding box center [796, 165] width 683 height 30
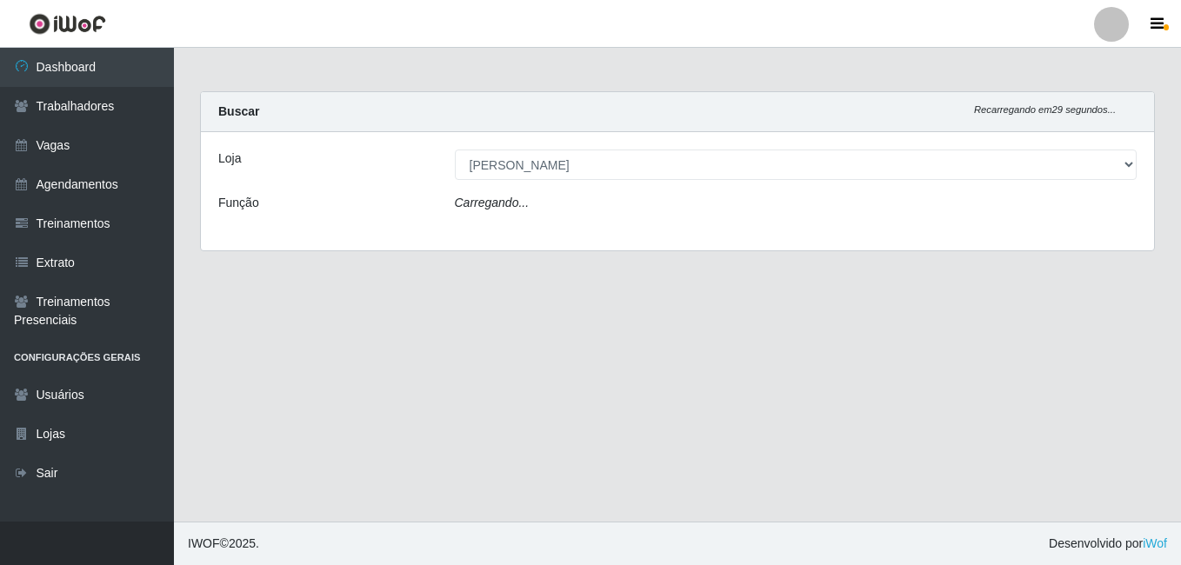
click at [524, 199] on icon "Carregando..." at bounding box center [492, 203] width 75 height 14
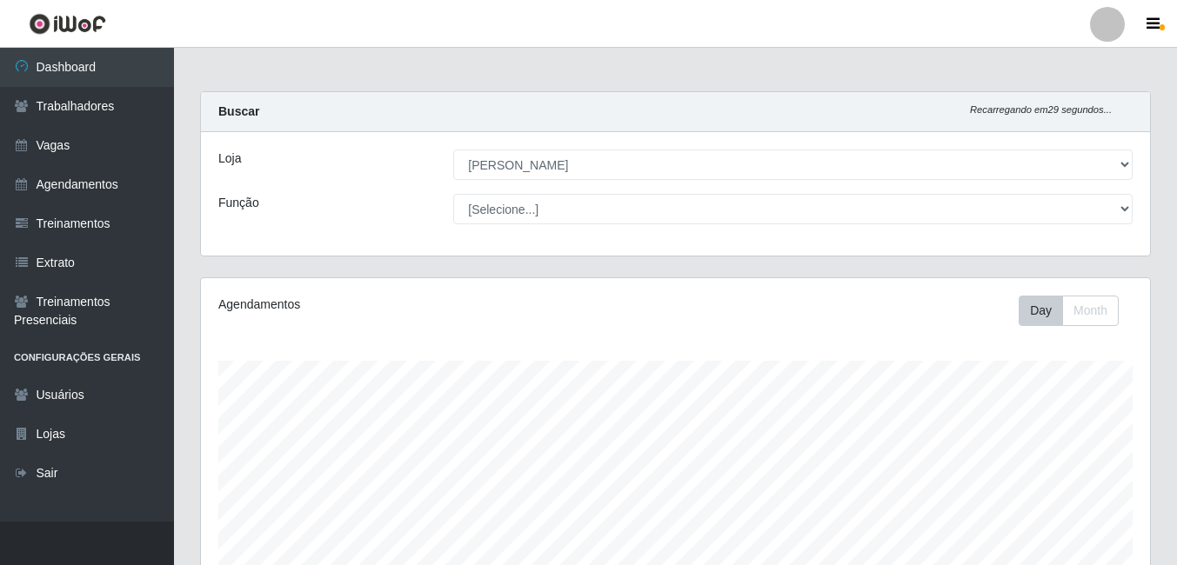
scroll to position [361, 949]
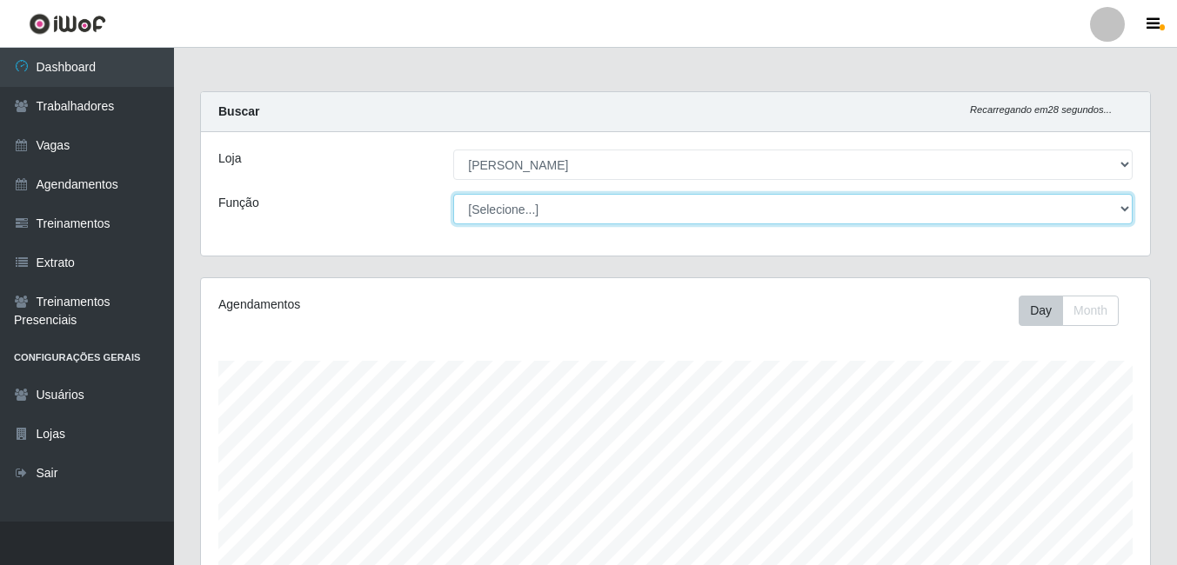
click at [1122, 203] on select "[Selecione...] Auxiliar de Estacionamento Auxiliar de Estacionamento + Auxiliar…" at bounding box center [792, 209] width 679 height 30
select select "122"
click at [453, 194] on select "[Selecione...] Auxiliar de Estacionamento Auxiliar de Estacionamento + Auxiliar…" at bounding box center [792, 209] width 679 height 30
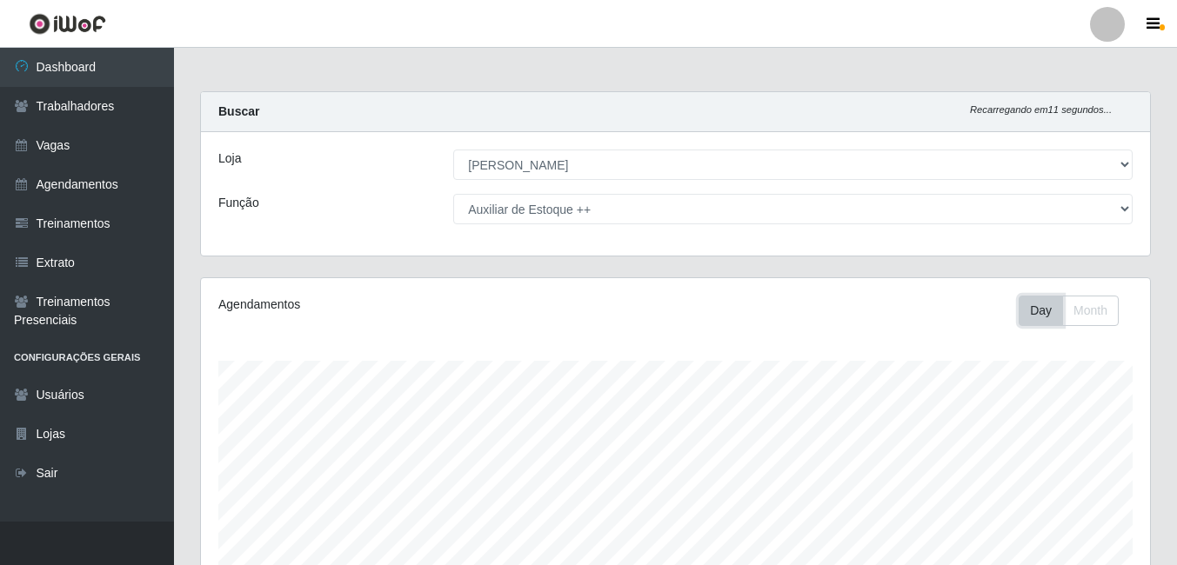
click at [1040, 312] on button "Day" at bounding box center [1041, 311] width 44 height 30
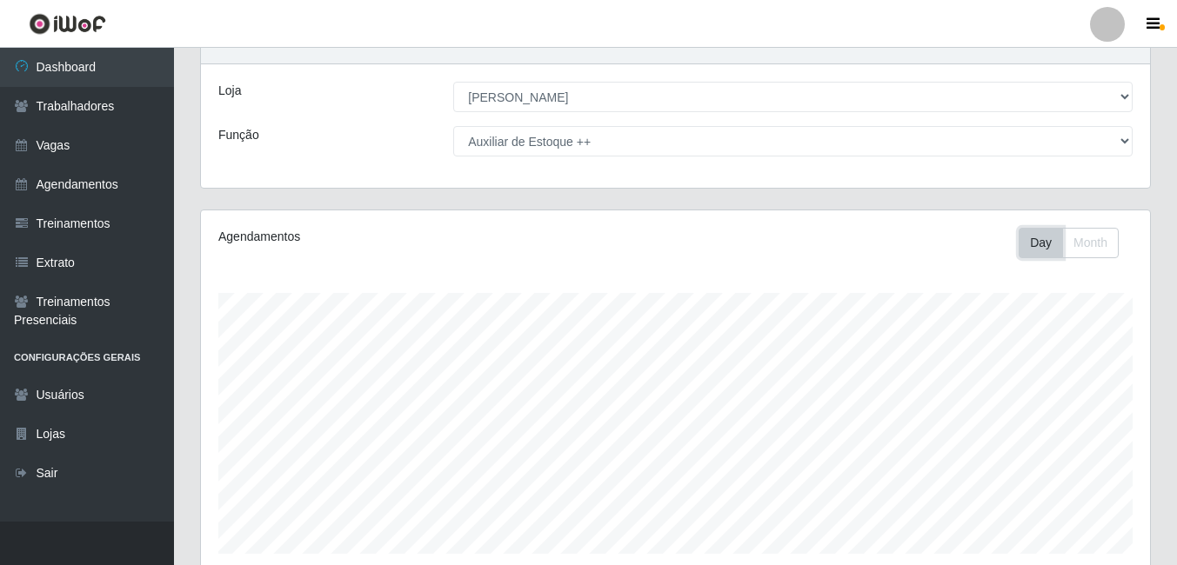
scroll to position [280, 0]
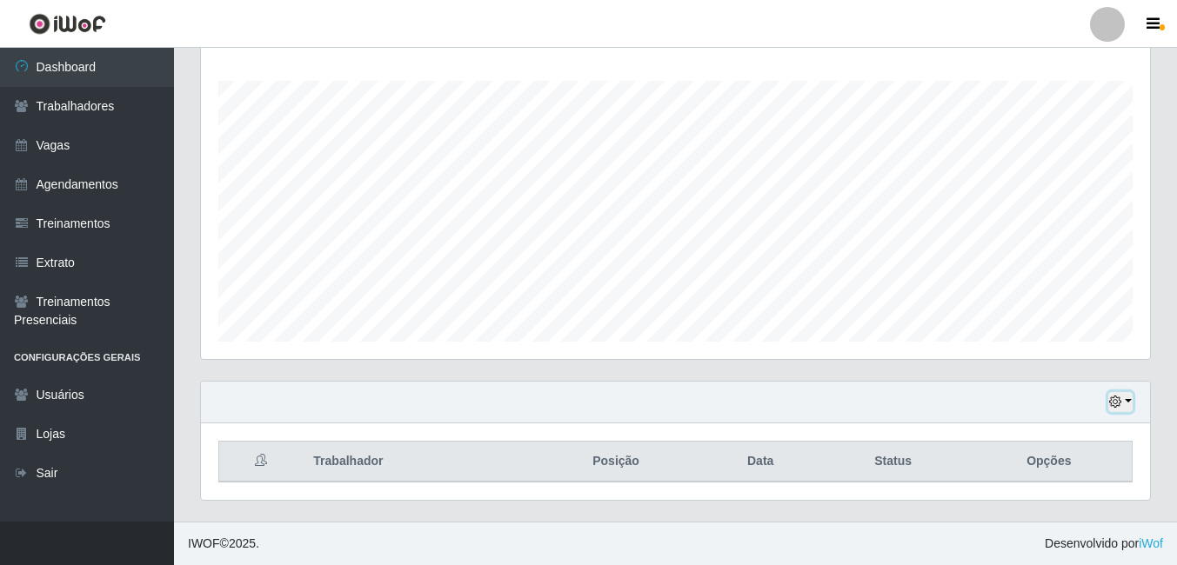
click at [1125, 398] on button "button" at bounding box center [1120, 402] width 24 height 20
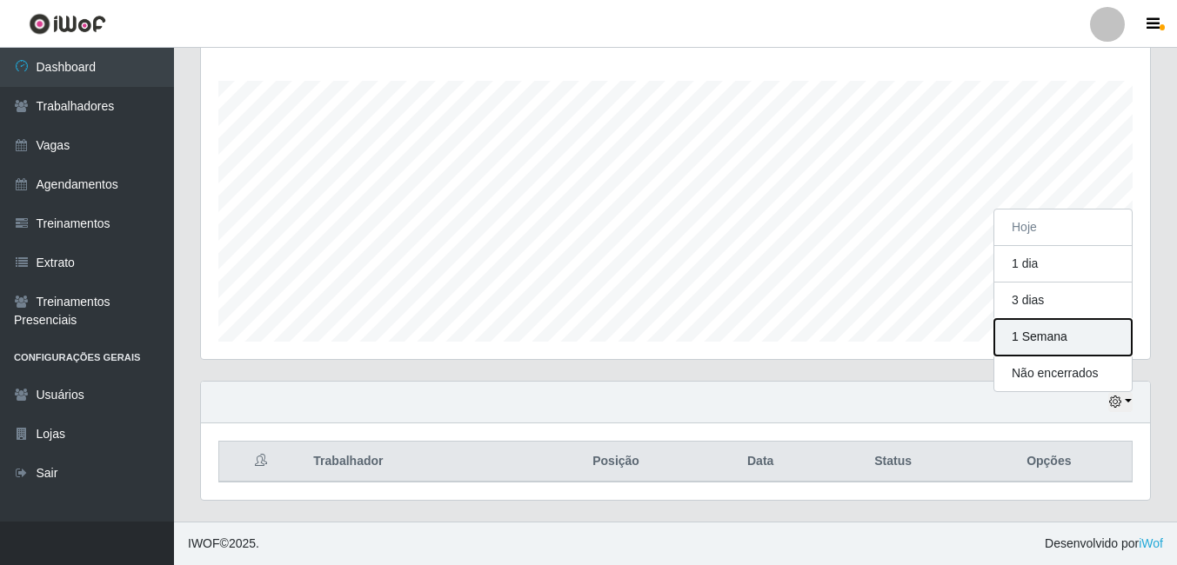
click at [1074, 335] on button "1 Semana" at bounding box center [1062, 337] width 137 height 37
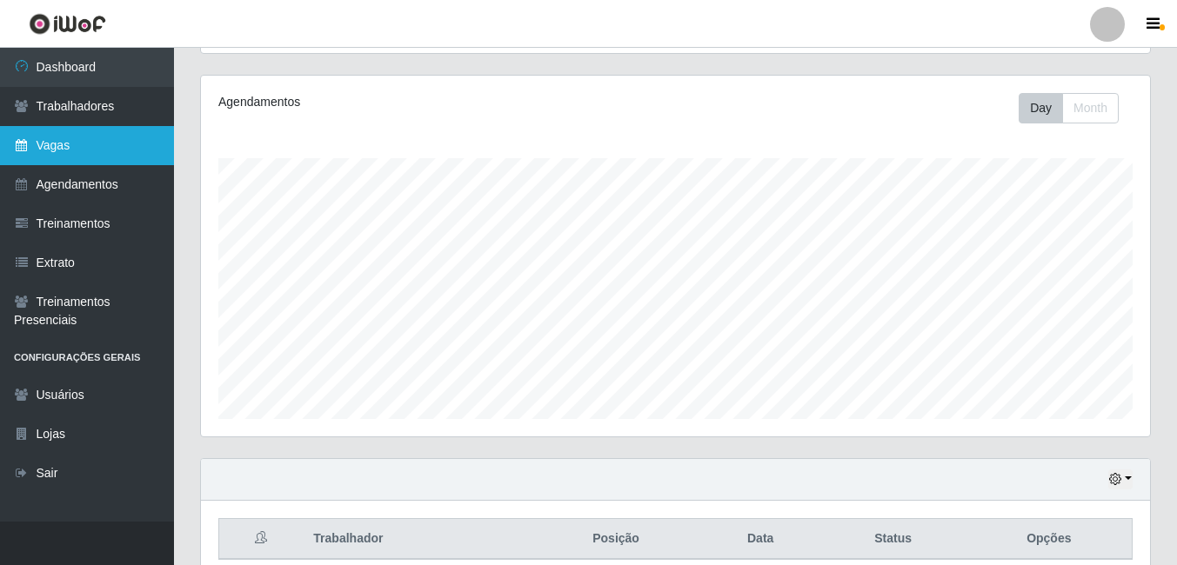
scroll to position [0, 0]
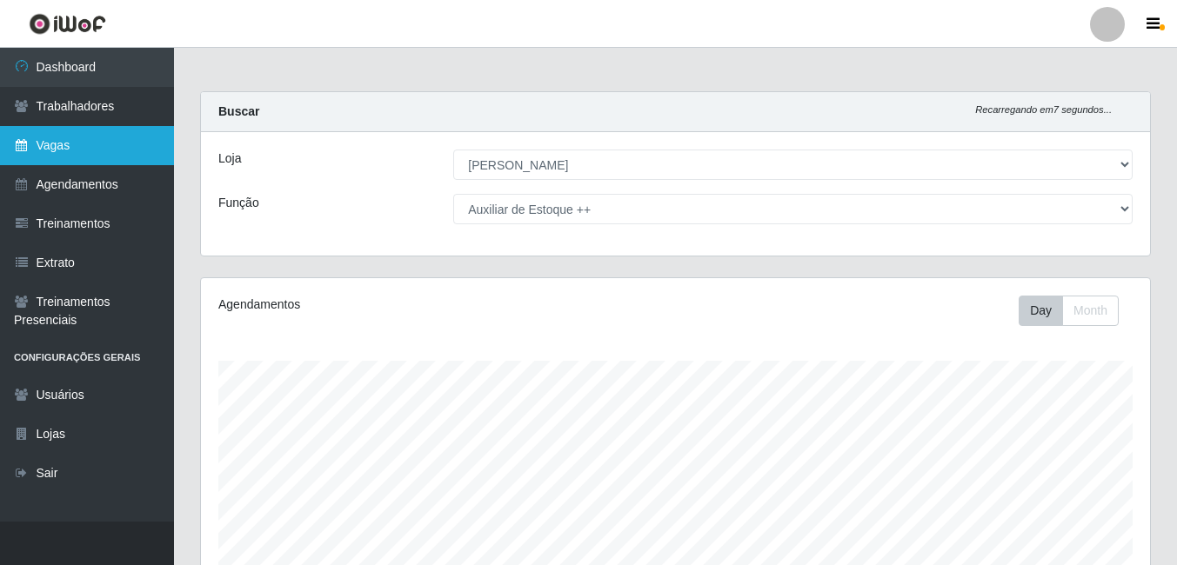
click at [100, 153] on link "Vagas" at bounding box center [87, 145] width 174 height 39
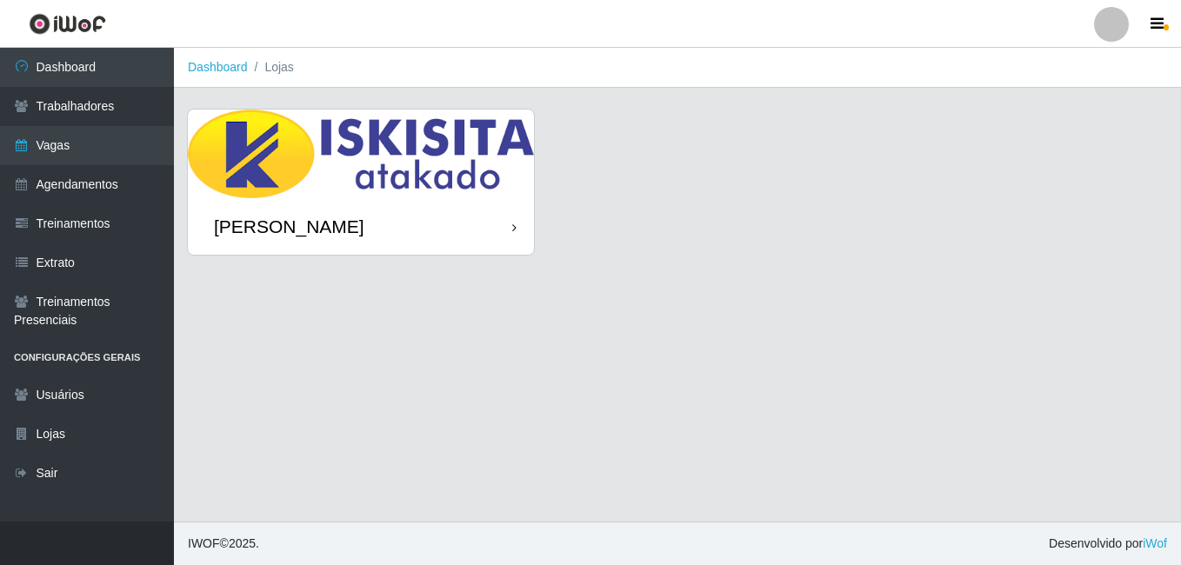
click at [469, 212] on div "[PERSON_NAME]" at bounding box center [361, 226] width 346 height 57
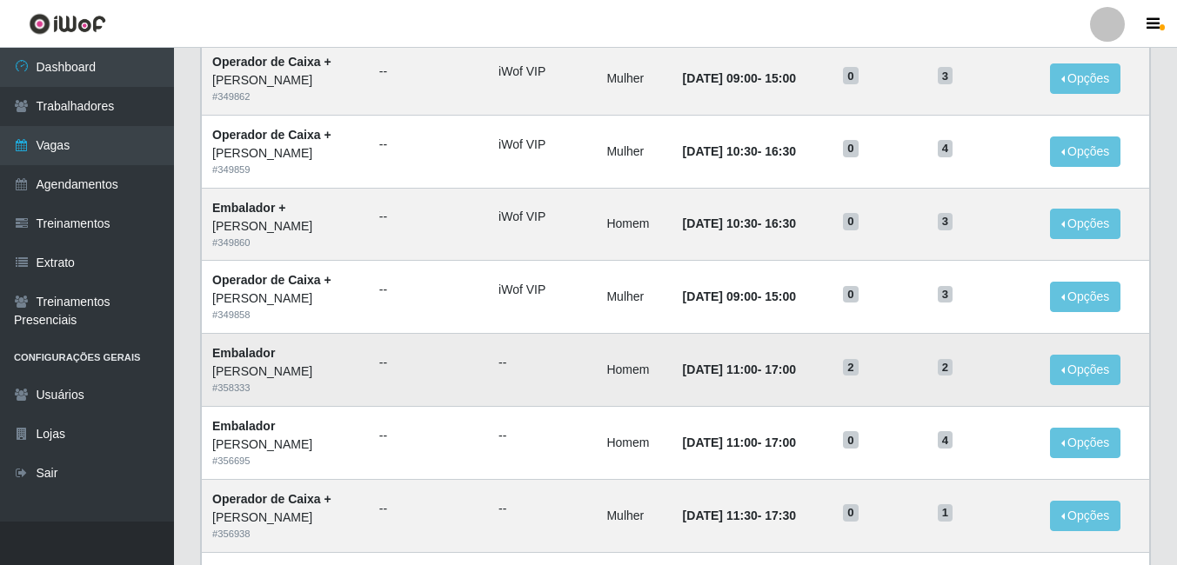
scroll to position [348, 0]
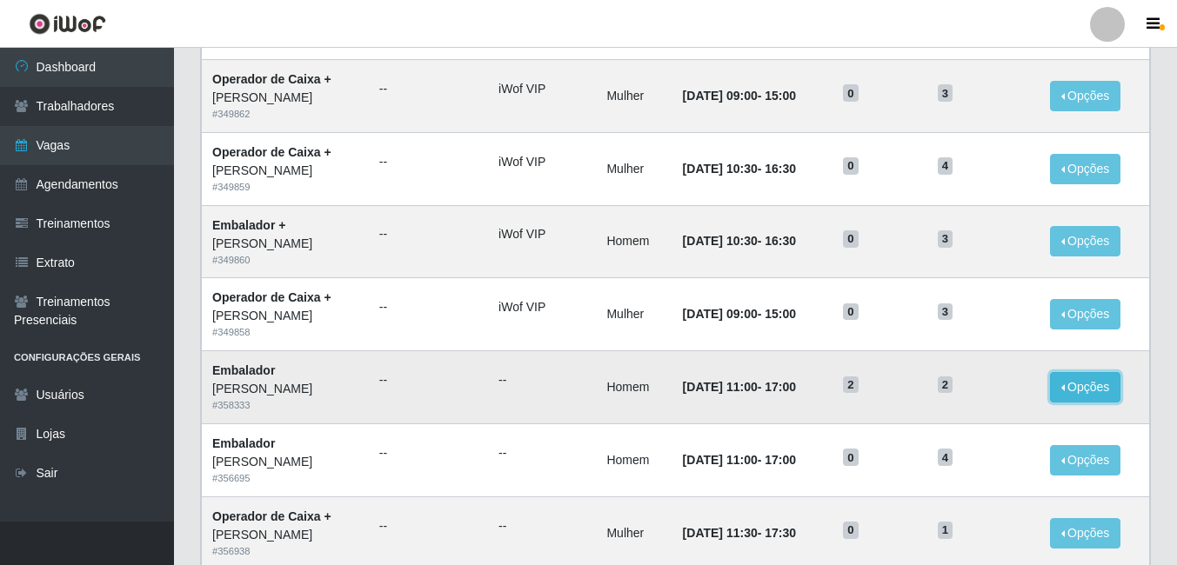
click at [1093, 386] on button "Opções" at bounding box center [1085, 387] width 71 height 30
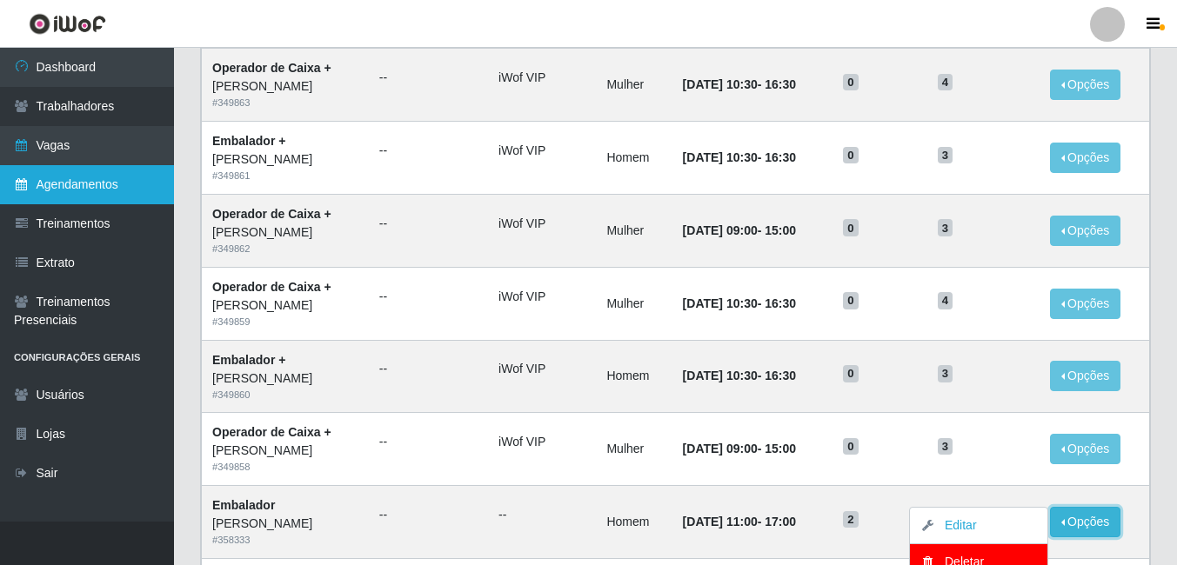
scroll to position [0, 0]
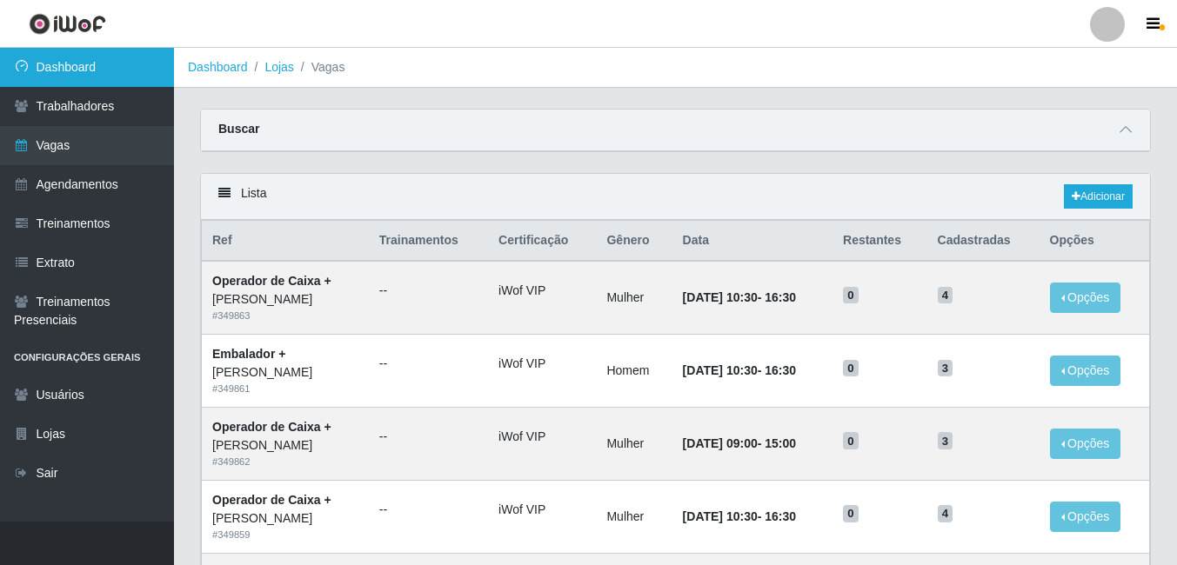
click at [34, 58] on link "Dashboard" at bounding box center [87, 67] width 174 height 39
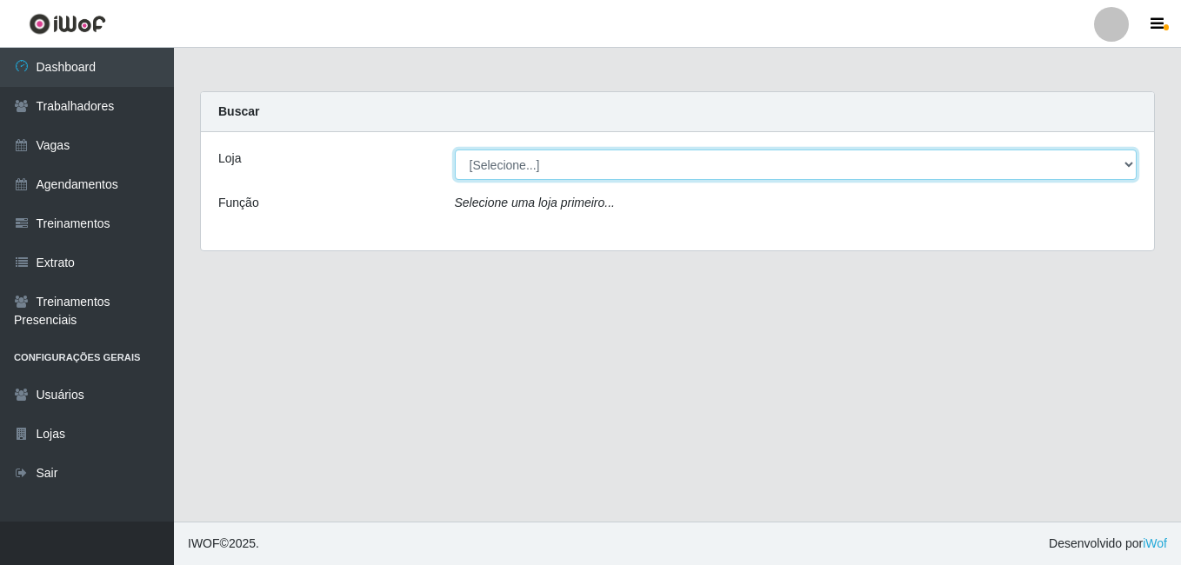
click at [577, 161] on select "[Selecione...] [PERSON_NAME]" at bounding box center [796, 165] width 683 height 30
select select "430"
click at [455, 150] on select "[Selecione...] [PERSON_NAME]" at bounding box center [796, 165] width 683 height 30
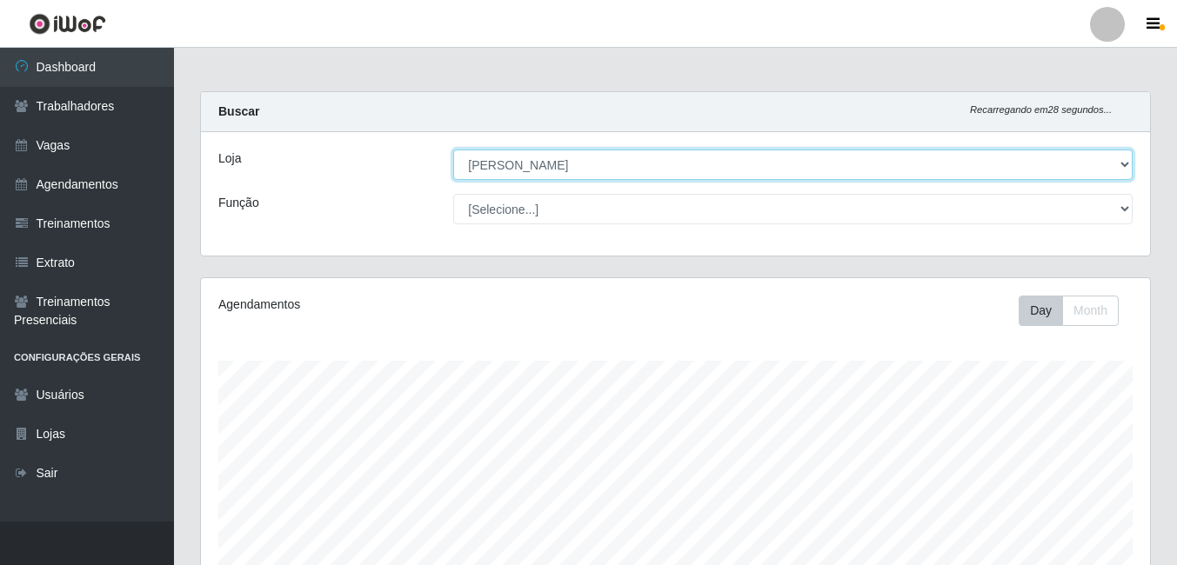
scroll to position [361, 949]
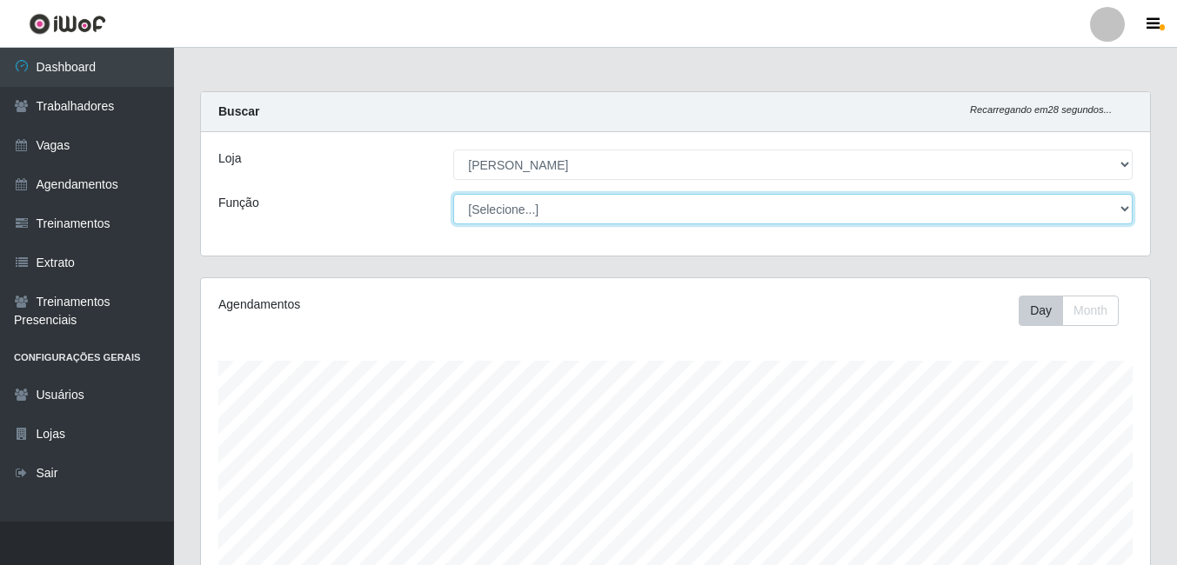
click at [595, 209] on select "[Selecione...] Auxiliar de Estacionamento Auxiliar de Estacionamento + Auxiliar…" at bounding box center [792, 209] width 679 height 30
select select "1"
click at [453, 194] on select "[Selecione...] Auxiliar de Estacionamento Auxiliar de Estacionamento + Auxiliar…" at bounding box center [792, 209] width 679 height 30
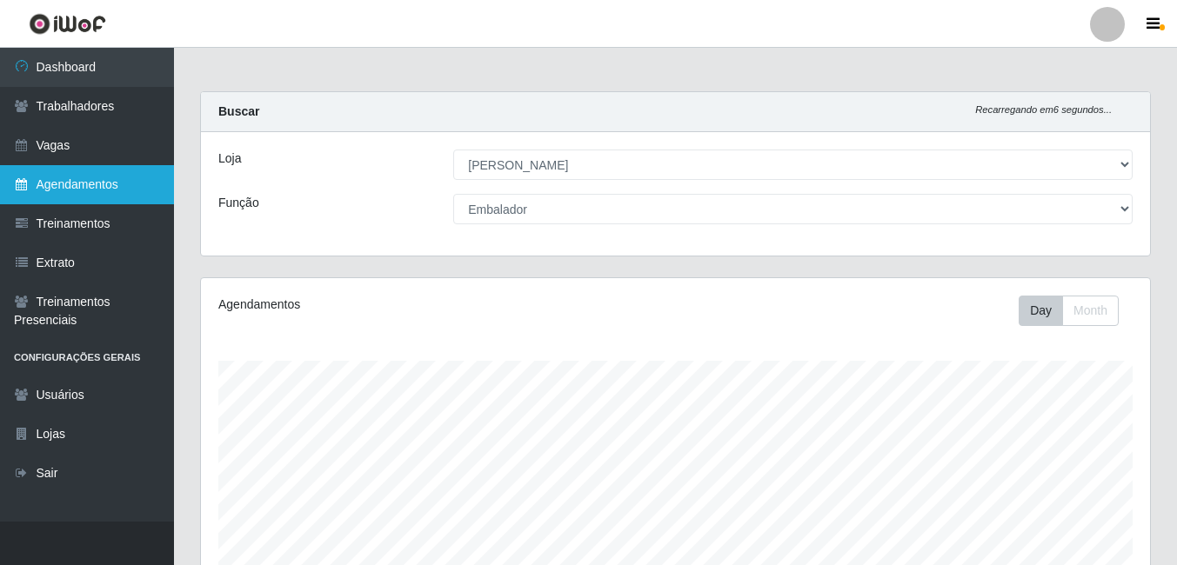
click at [98, 184] on link "Agendamentos" at bounding box center [87, 184] width 174 height 39
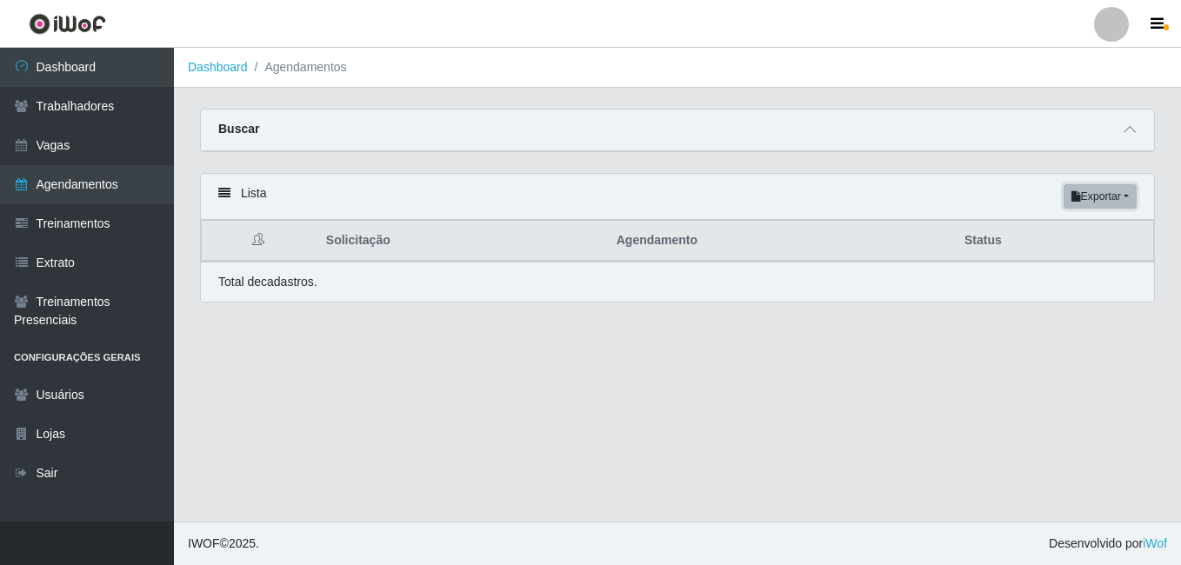
click at [1107, 191] on button "Exportar" at bounding box center [1100, 196] width 73 height 24
click at [896, 187] on div "Lista Exportar PDF Excel" at bounding box center [677, 197] width 953 height 46
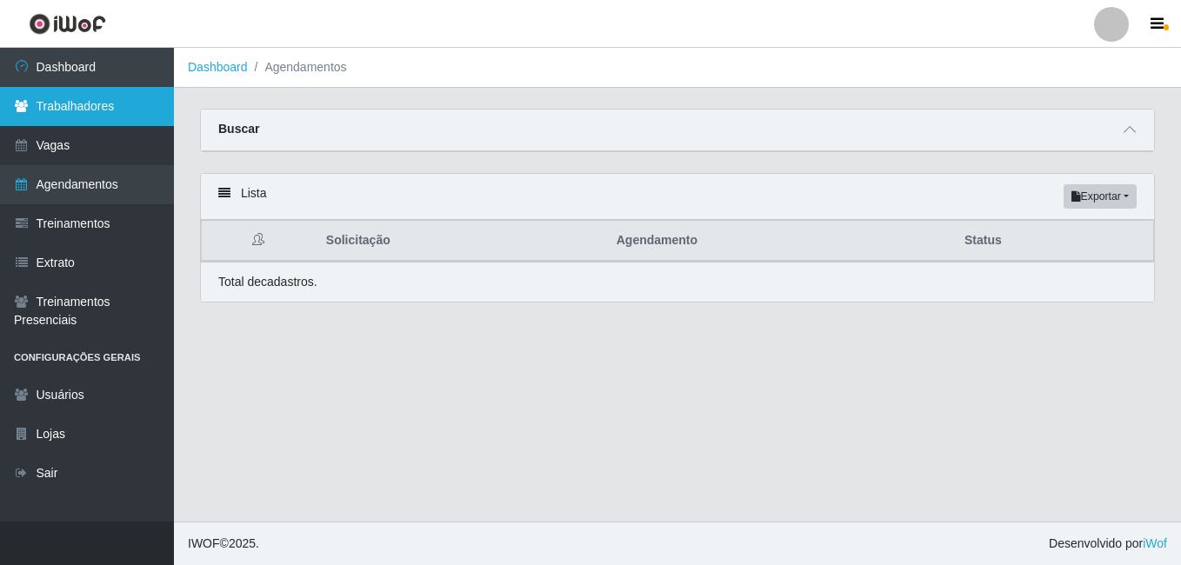
click at [99, 108] on link "Trabalhadores" at bounding box center [87, 106] width 174 height 39
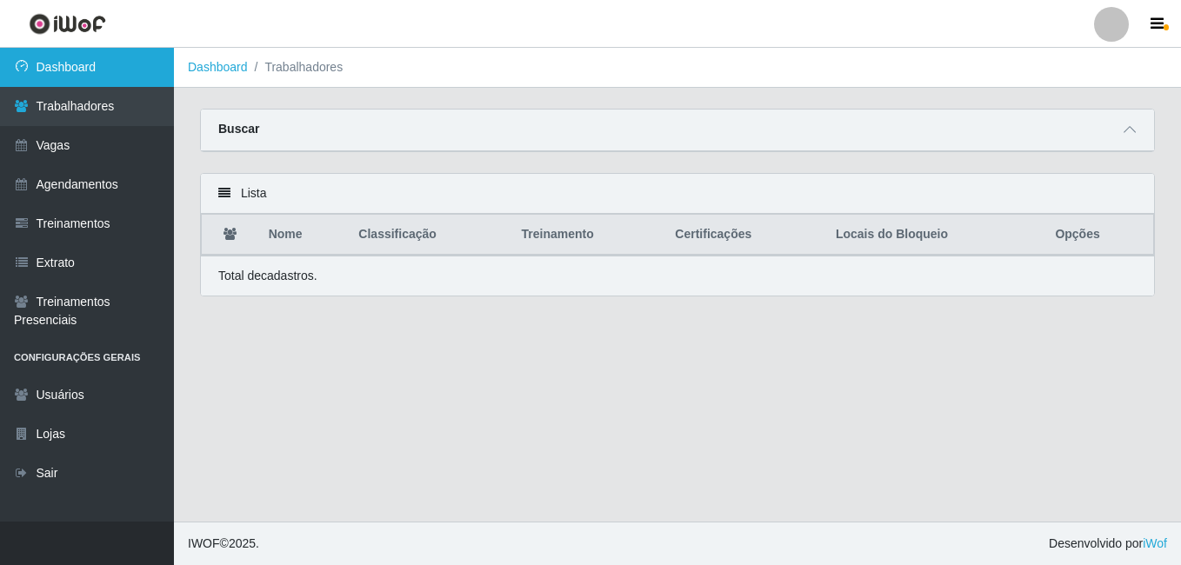
click at [89, 64] on link "Dashboard" at bounding box center [87, 67] width 174 height 39
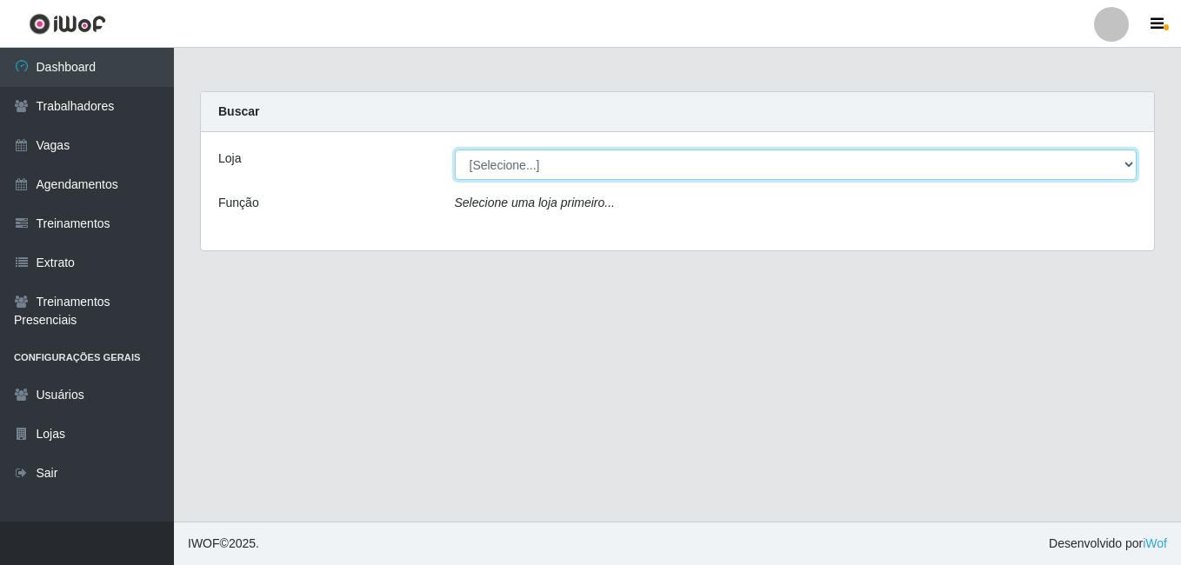
click at [582, 178] on select "[Selecione...] [PERSON_NAME]" at bounding box center [796, 165] width 683 height 30
select select "430"
click at [455, 150] on select "[Selecione...] [PERSON_NAME]" at bounding box center [796, 165] width 683 height 30
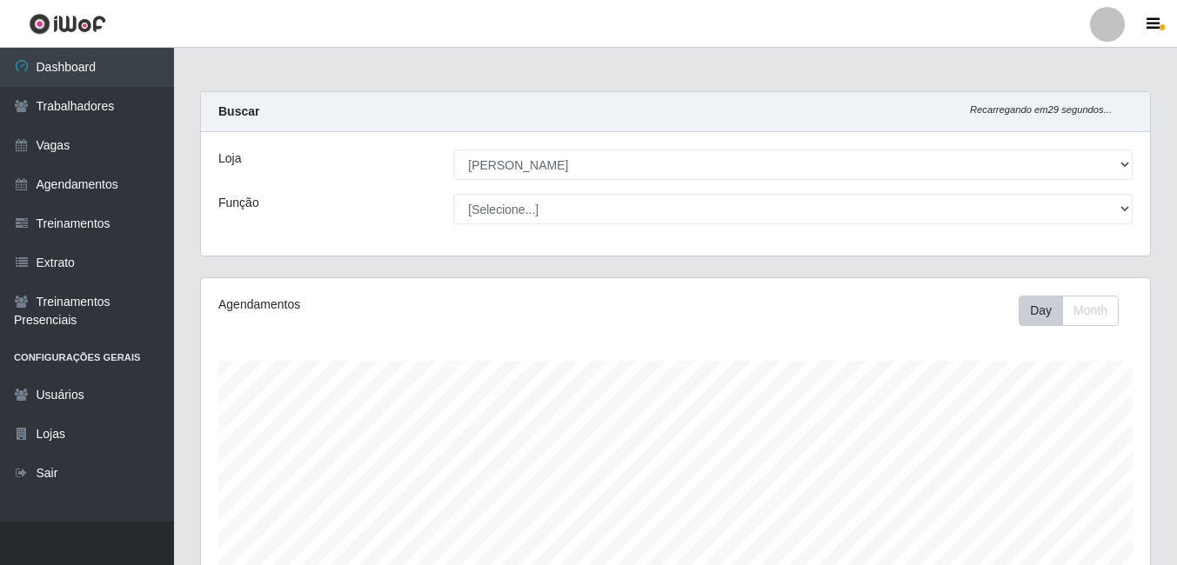
scroll to position [361, 949]
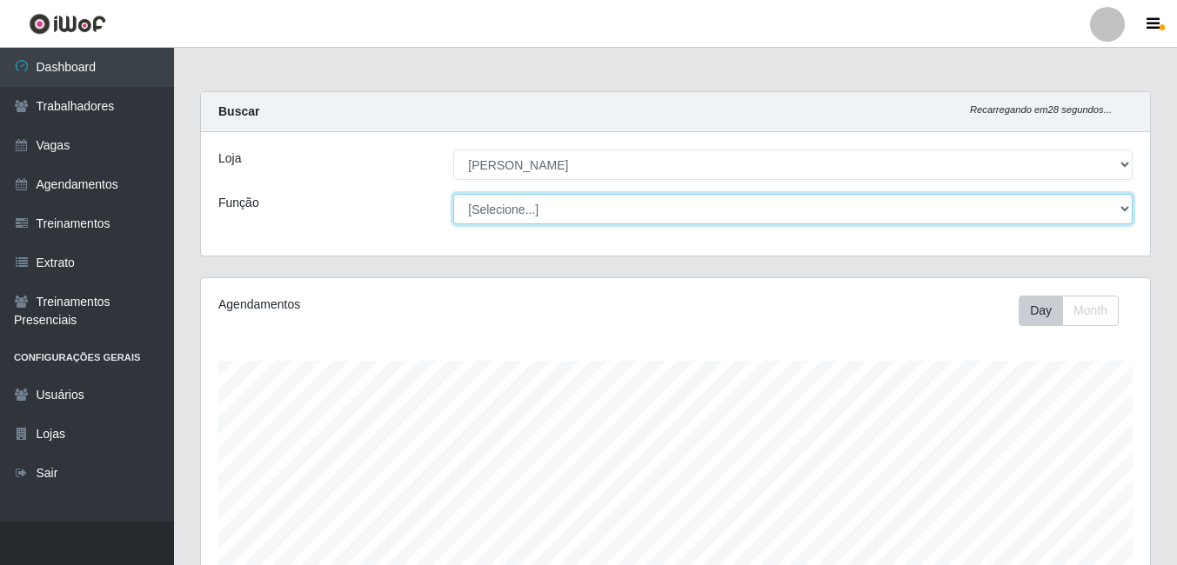
click at [1117, 205] on select "[Selecione...] Auxiliar de Estacionamento Auxiliar de Estacionamento + Auxiliar…" at bounding box center [792, 209] width 679 height 30
select select "1"
click at [453, 194] on select "[Selecione...] Auxiliar de Estacionamento Auxiliar de Estacionamento + Auxiliar…" at bounding box center [792, 209] width 679 height 30
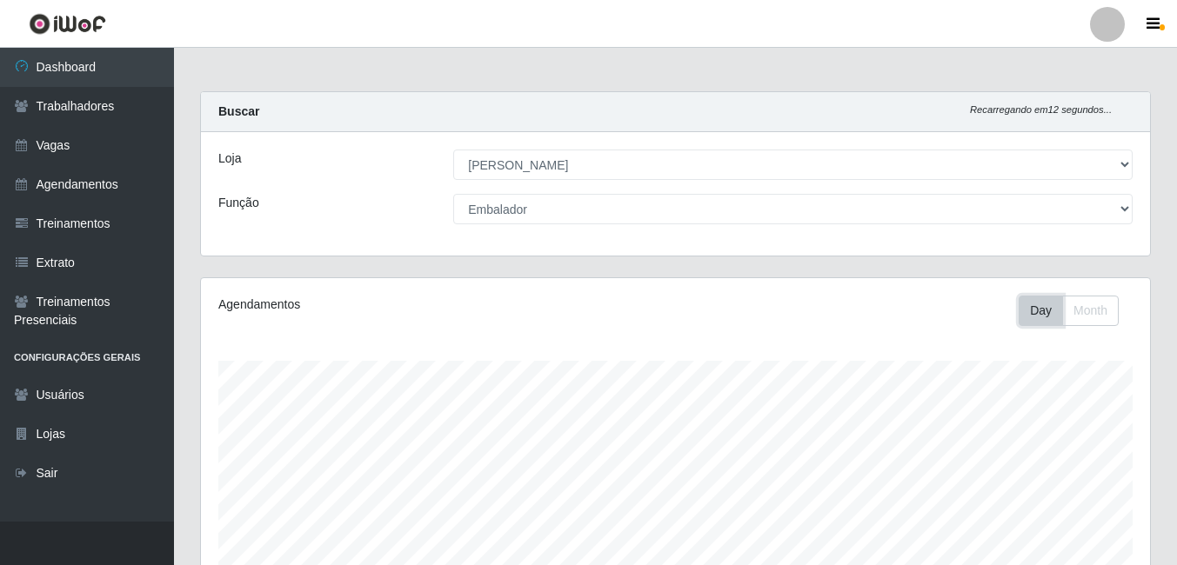
click at [1032, 311] on button "Day" at bounding box center [1041, 311] width 44 height 30
click at [1027, 308] on button "Day" at bounding box center [1041, 311] width 44 height 30
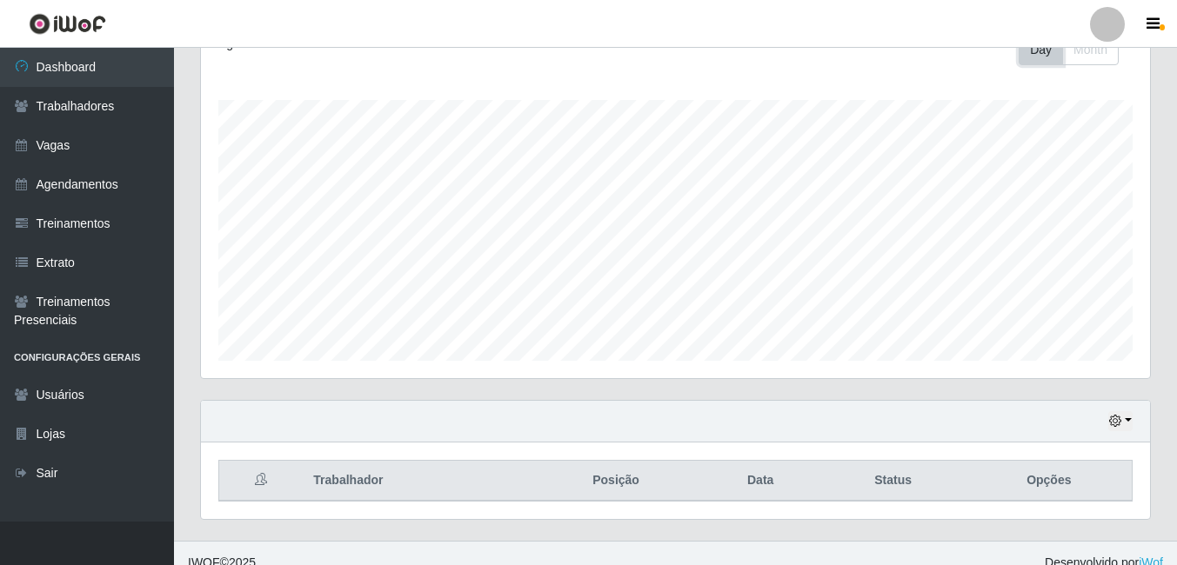
scroll to position [280, 0]
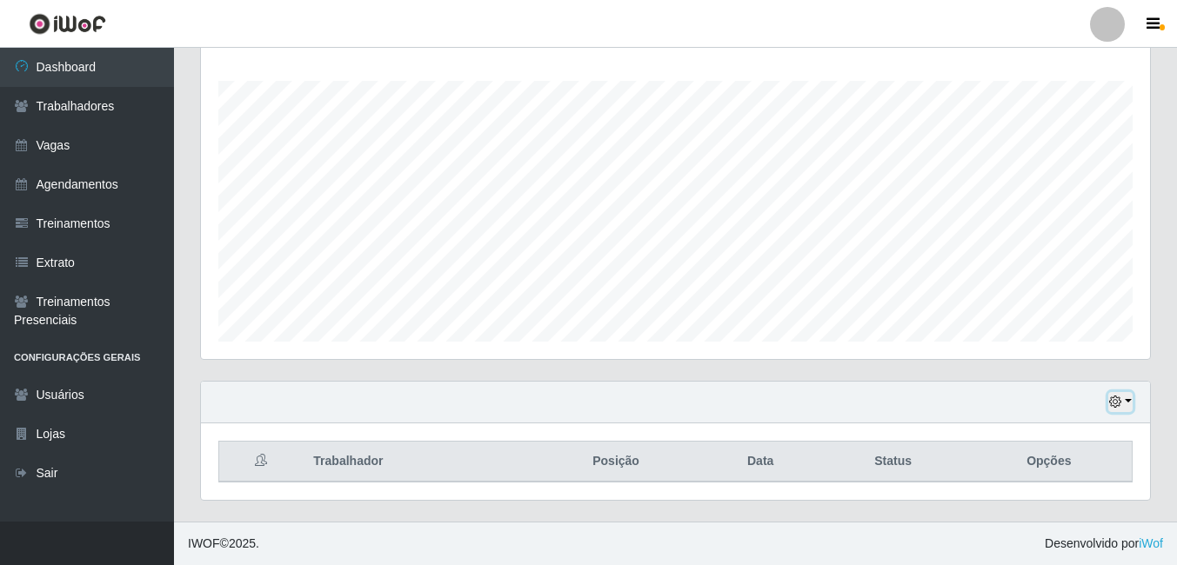
click at [1120, 398] on icon "button" at bounding box center [1115, 402] width 12 height 12
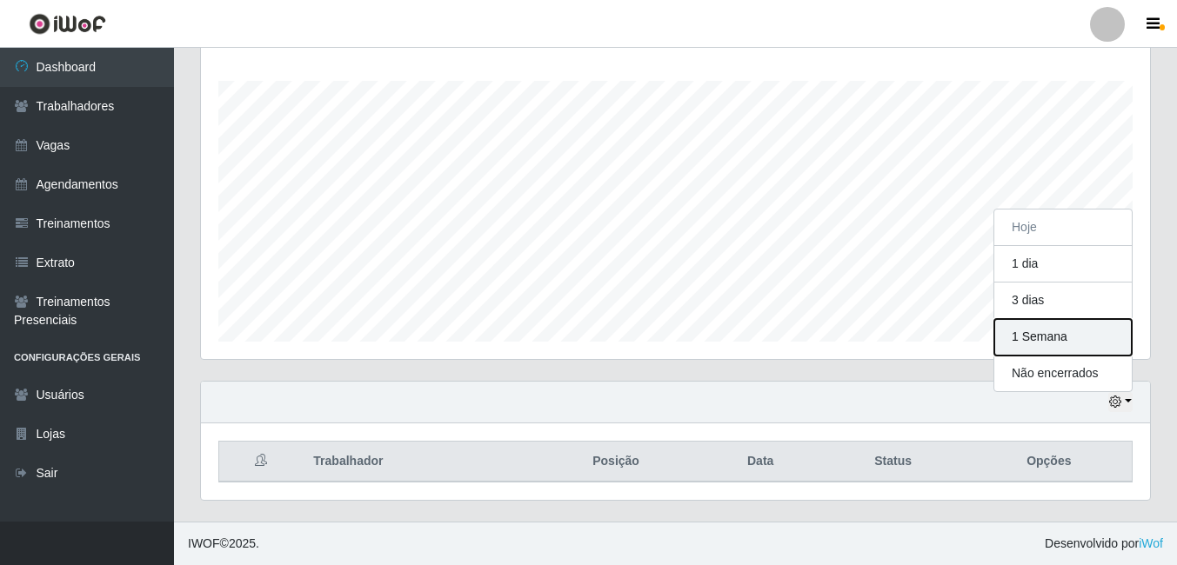
click at [1109, 336] on button "1 Semana" at bounding box center [1062, 337] width 137 height 37
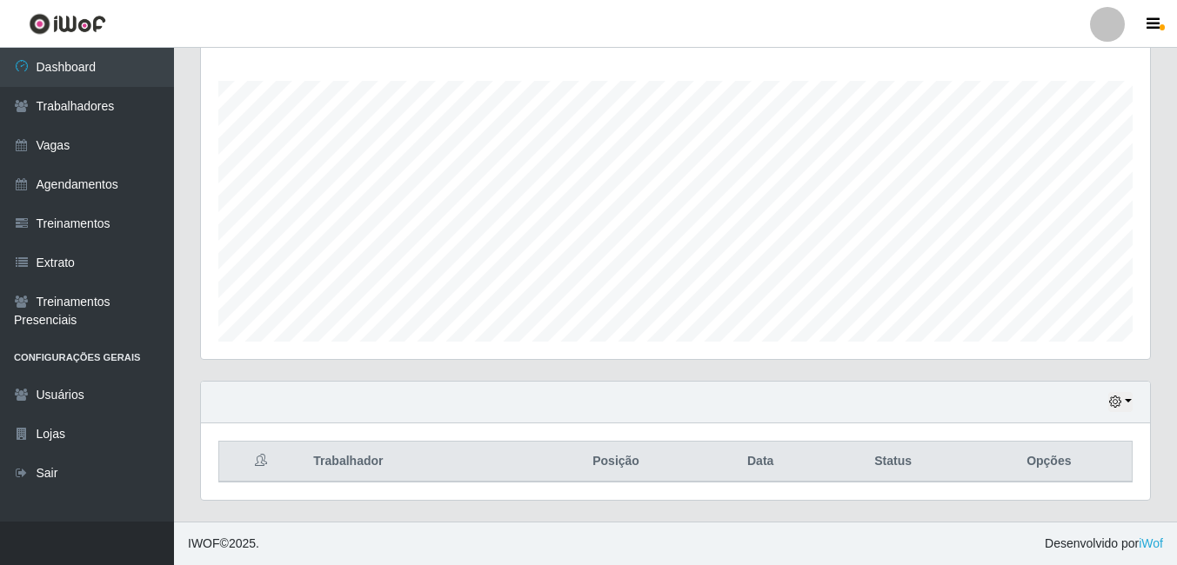
scroll to position [280, 0]
click at [1119, 396] on button "button" at bounding box center [1120, 402] width 24 height 20
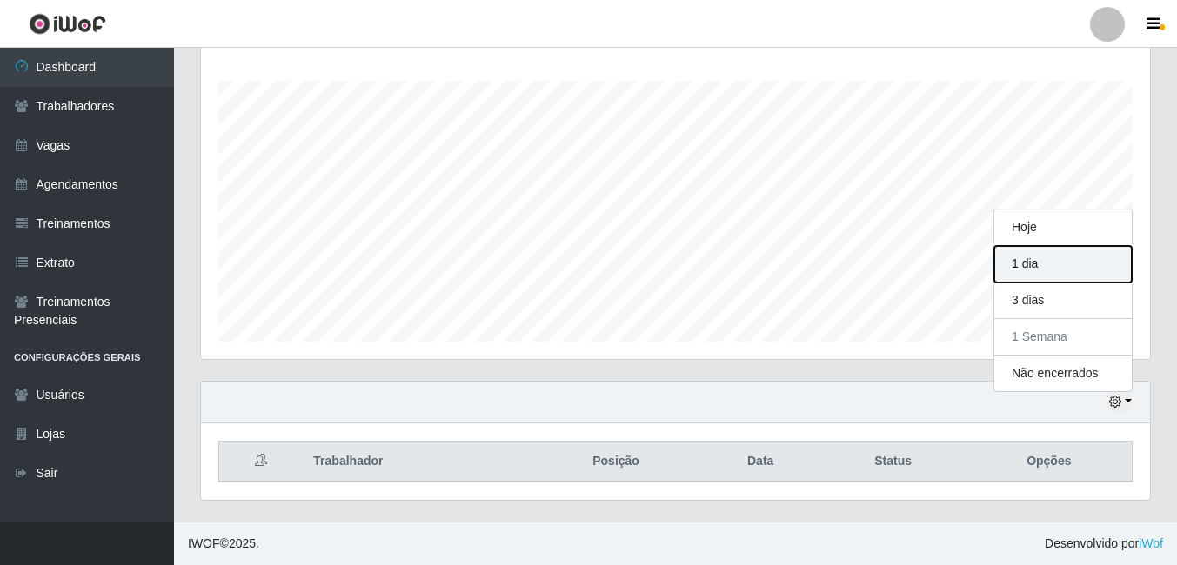
click at [1050, 266] on button "1 dia" at bounding box center [1062, 264] width 137 height 37
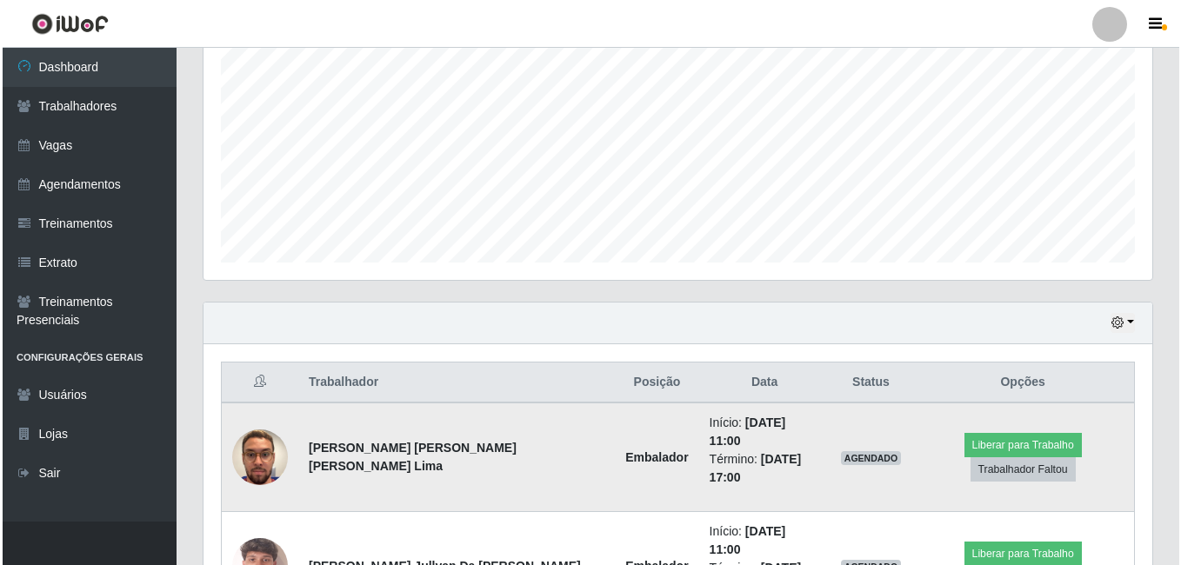
scroll to position [435, 0]
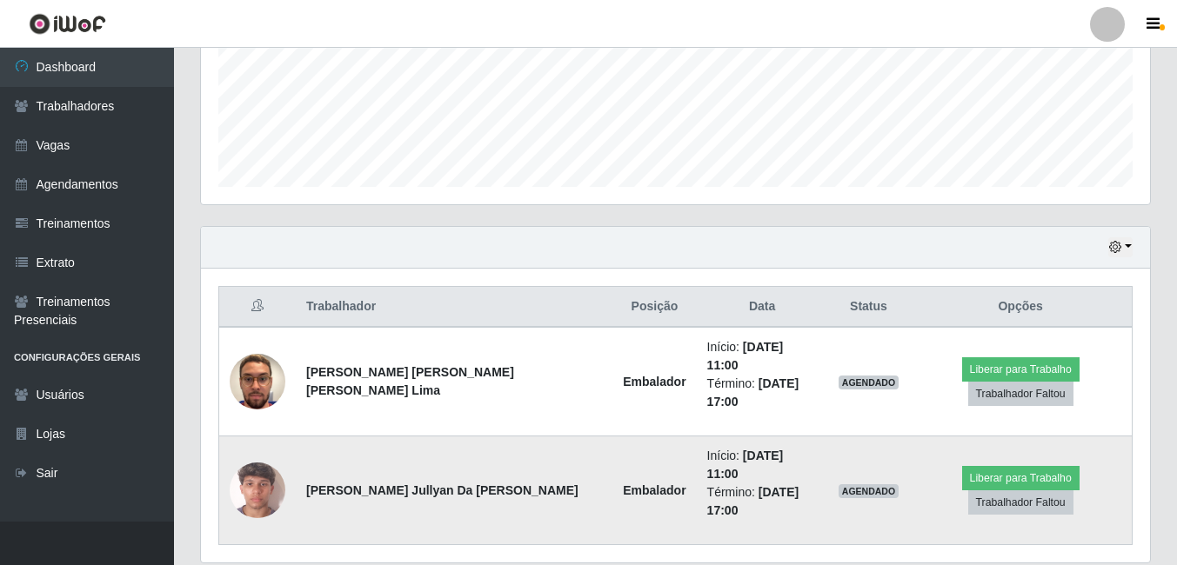
click at [265, 451] on img at bounding box center [258, 490] width 56 height 99
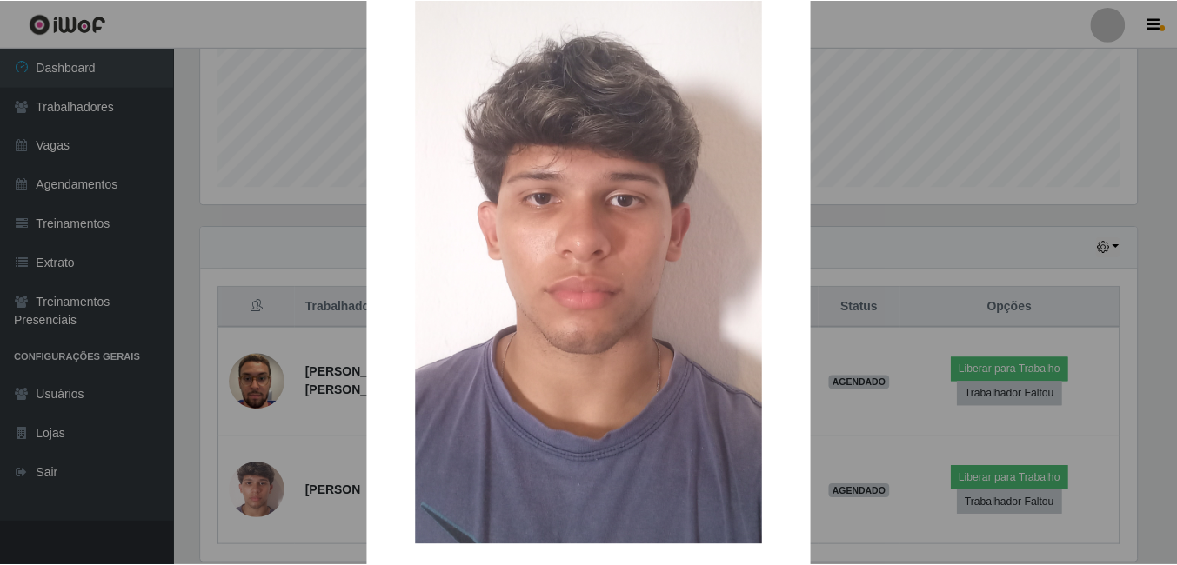
scroll to position [205, 0]
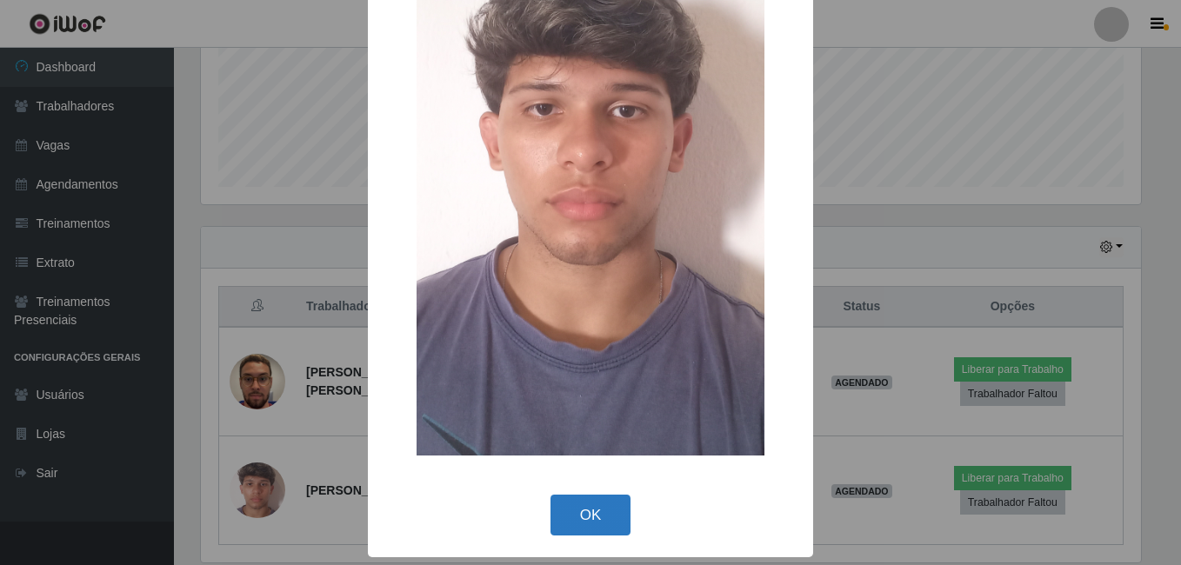
click at [585, 517] on button "OK" at bounding box center [591, 515] width 81 height 41
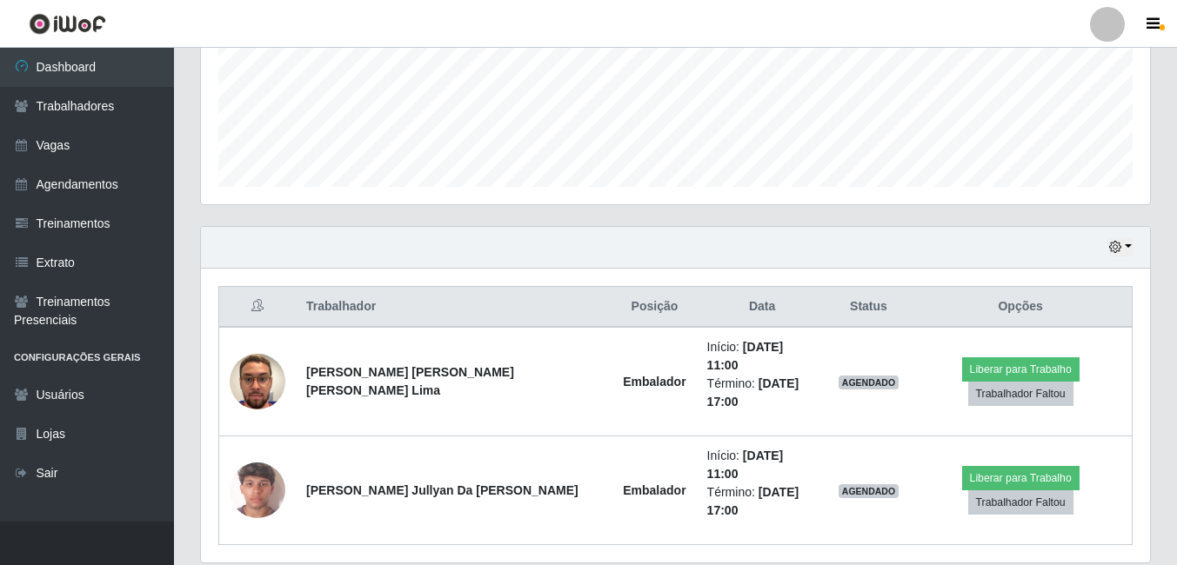
scroll to position [0, 0]
